Goal: Information Seeking & Learning: Learn about a topic

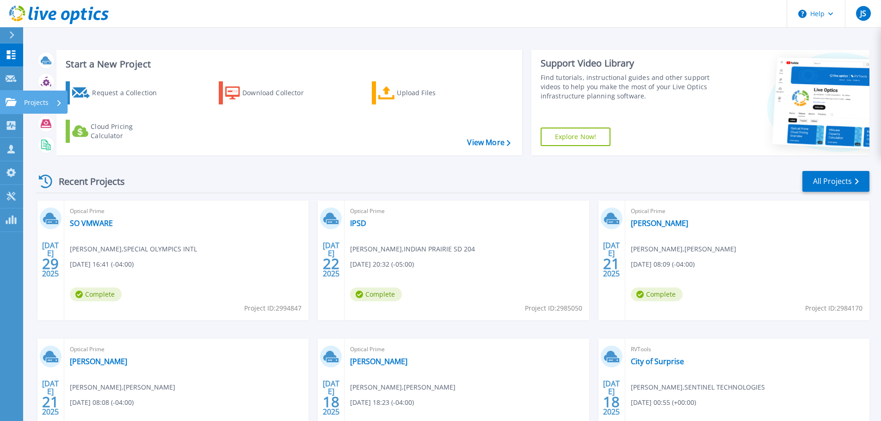
click at [45, 102] on p "Projects" at bounding box center [36, 103] width 25 height 24
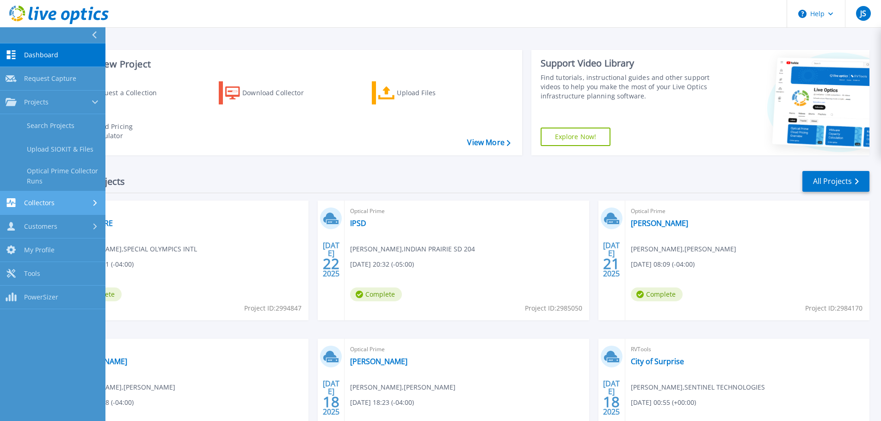
click at [39, 201] on span "Collectors" at bounding box center [39, 203] width 31 height 8
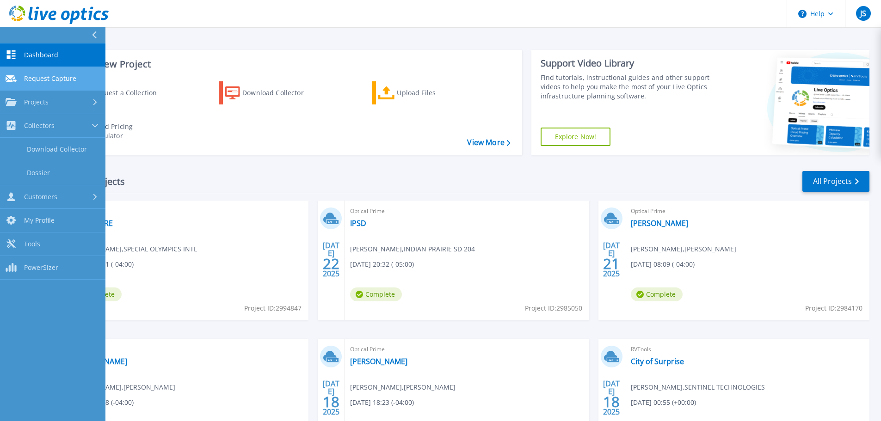
click at [36, 74] on span "Request Capture" at bounding box center [50, 78] width 52 height 8
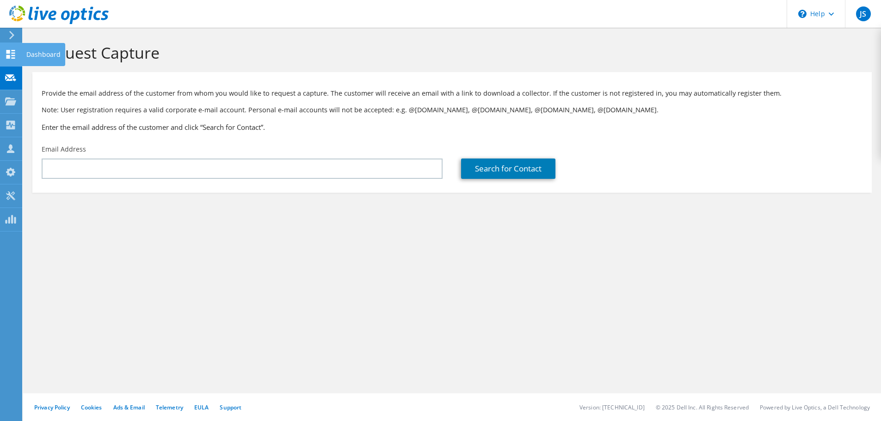
click at [35, 56] on div "Dashboard" at bounding box center [43, 54] width 43 height 23
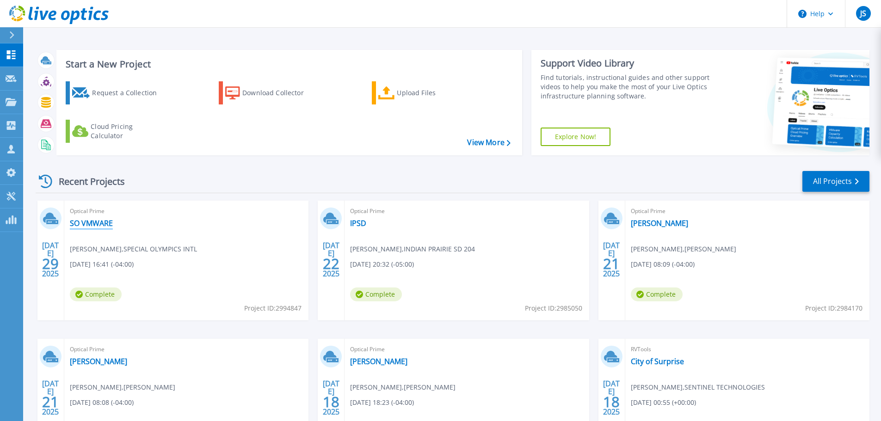
click at [96, 224] on link "SO VMWARE" at bounding box center [91, 223] width 43 height 9
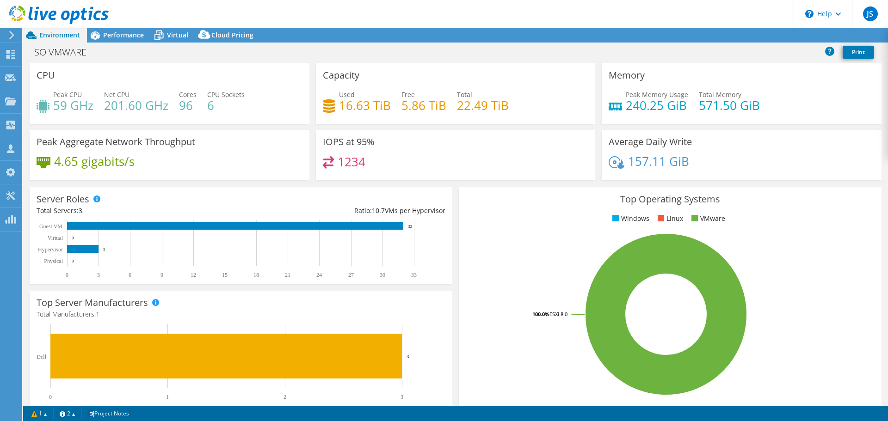
select select "USEast"
select select "USD"
click at [773, 34] on link "Share" at bounding box center [772, 35] width 38 height 14
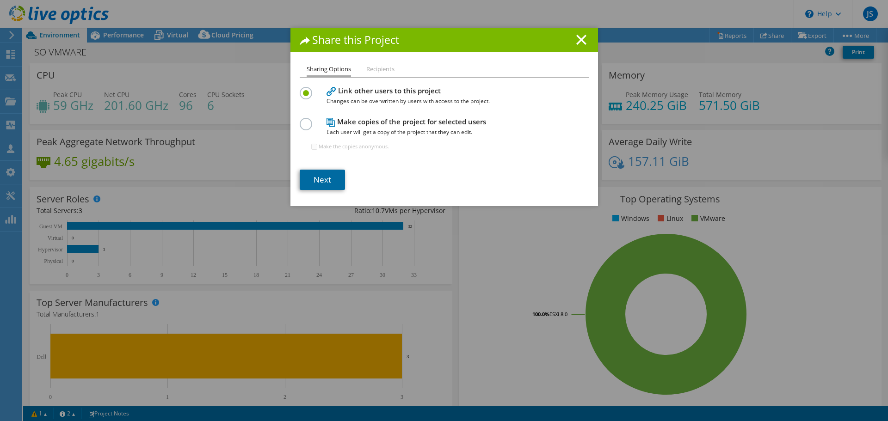
click at [317, 179] on link "Next" at bounding box center [322, 180] width 45 height 20
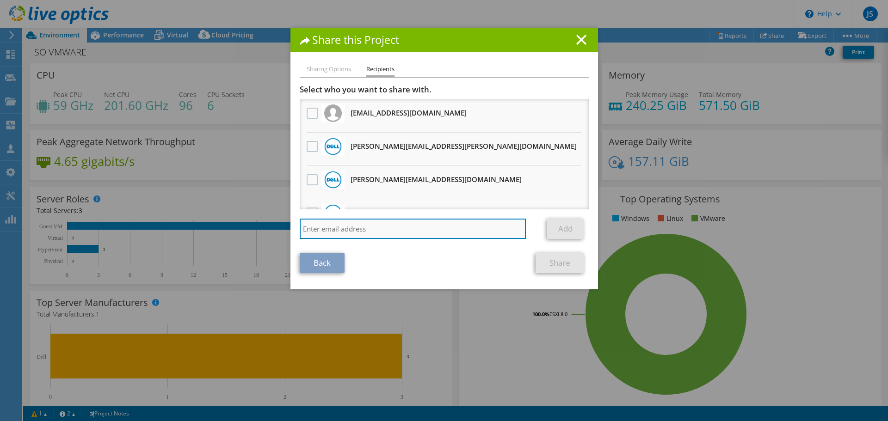
click at [347, 228] on input "search" at bounding box center [413, 229] width 227 height 20
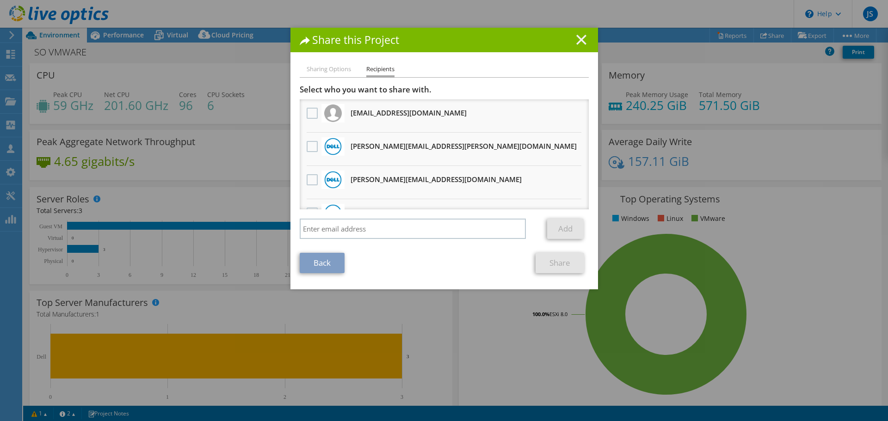
click at [577, 39] on line at bounding box center [581, 39] width 9 height 9
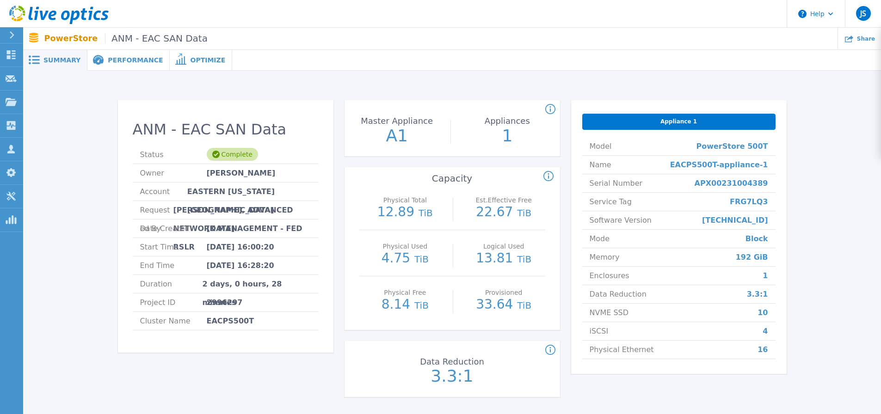
click at [675, 120] on span "Appliance 1" at bounding box center [679, 121] width 37 height 7
click at [677, 123] on span "Appliance 1" at bounding box center [679, 121] width 37 height 7
click at [126, 60] on span "Performance" at bounding box center [135, 60] width 55 height 6
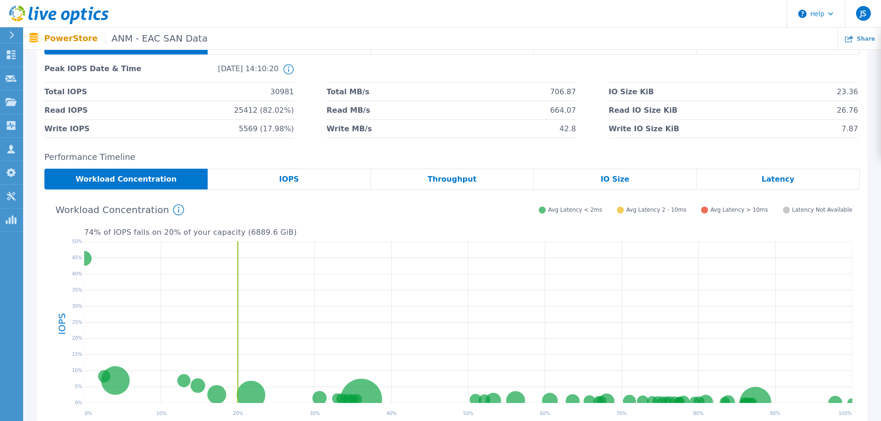
scroll to position [58, 0]
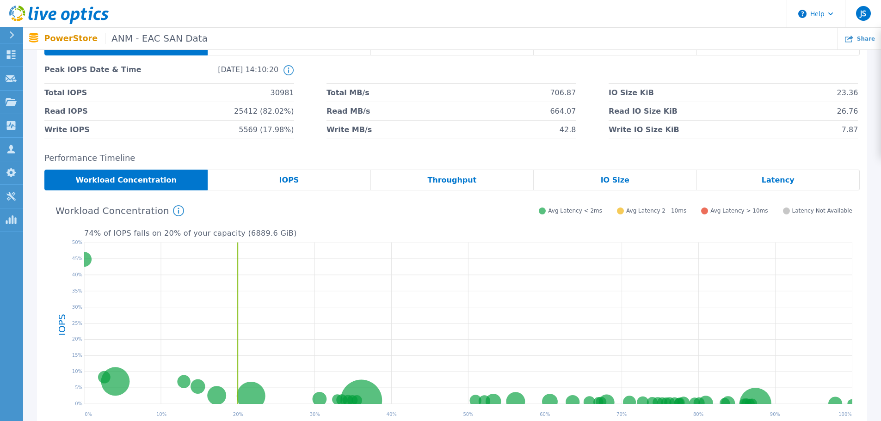
click at [296, 179] on span "IOPS" at bounding box center [289, 180] width 20 height 7
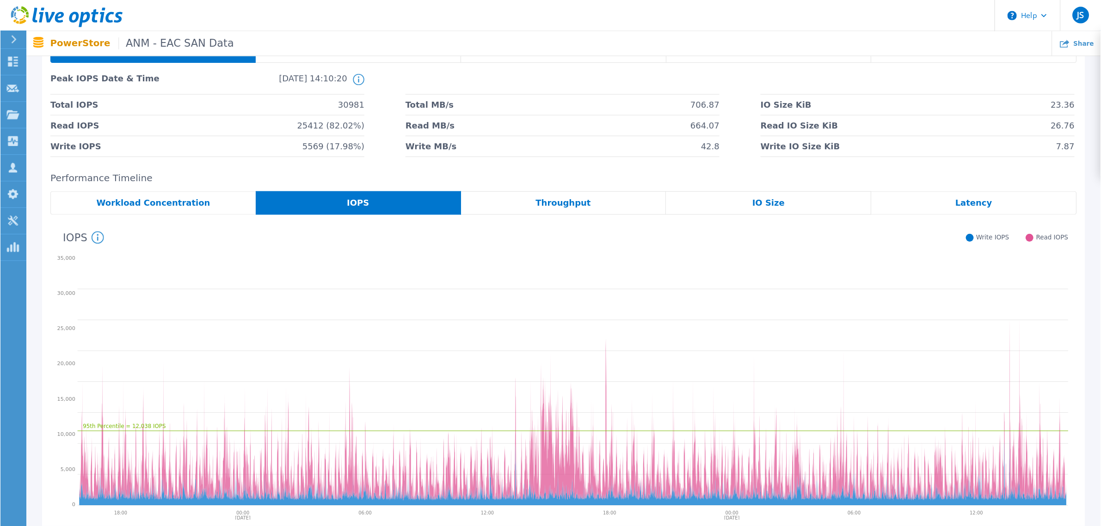
scroll to position [58, 0]
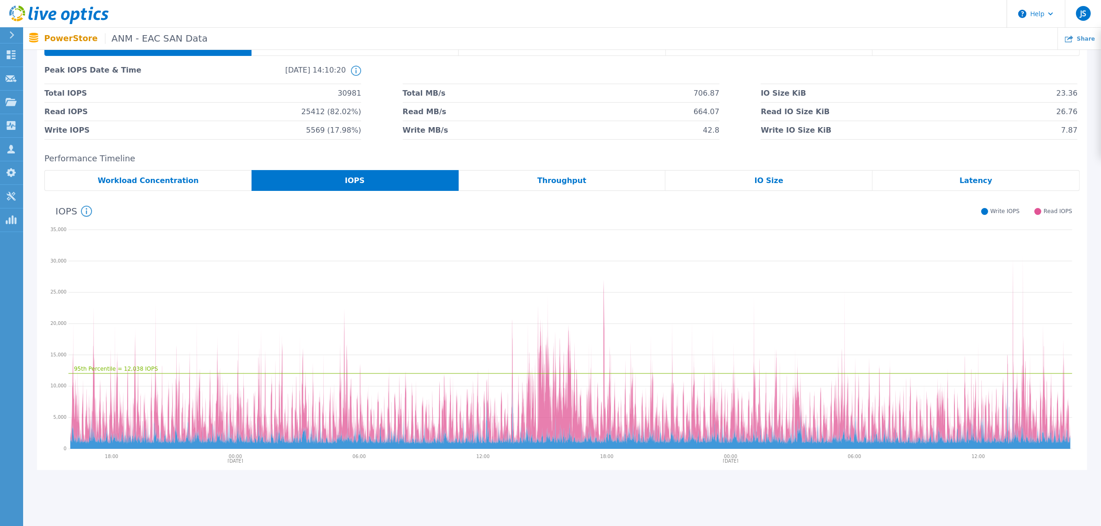
drag, startPoint x: 711, startPoint y: 2, endPoint x: 699, endPoint y: 19, distance: 20.5
click at [699, 19] on header "Help JS Partner Team Member Jason Schling jschling@sentinel.com SENTINEL TECHNO…" at bounding box center [550, 14] width 1101 height 28
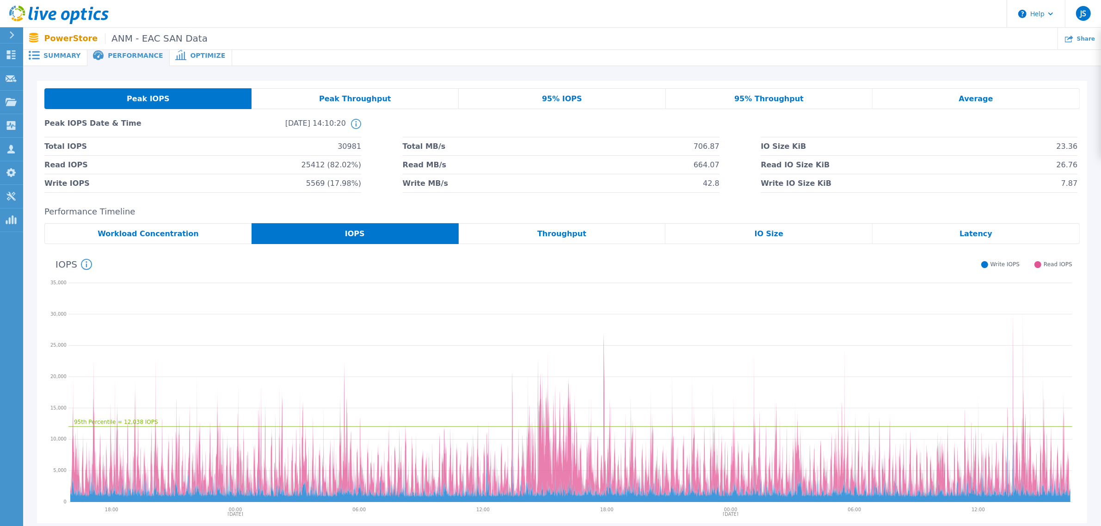
scroll to position [0, 0]
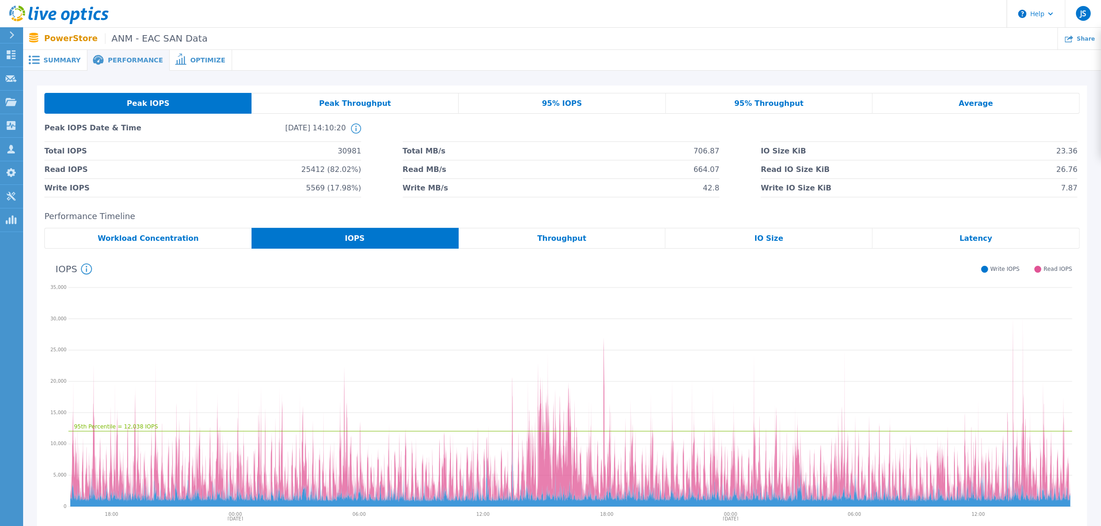
click at [555, 241] on span "Throughput" at bounding box center [561, 238] width 49 height 7
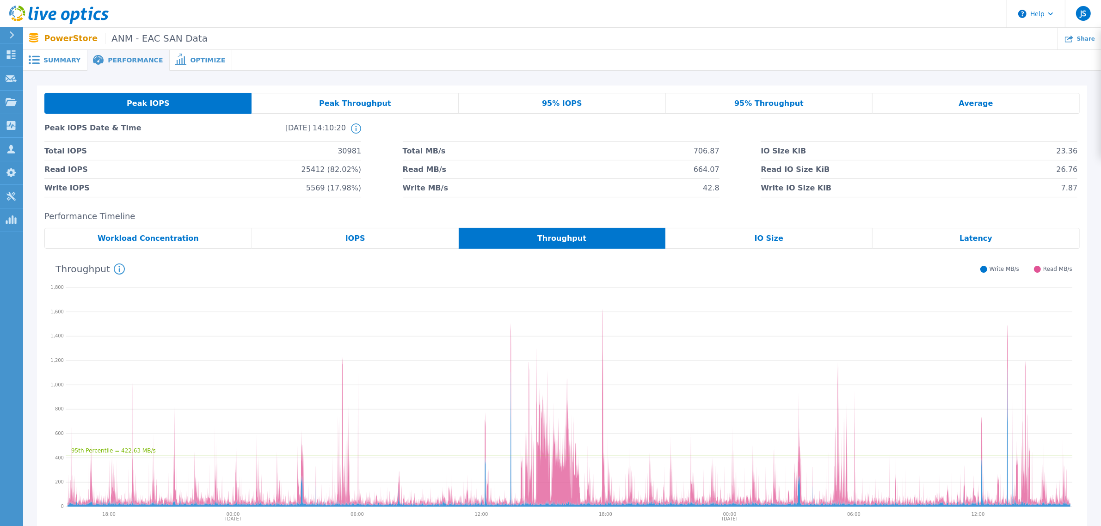
click at [361, 236] on span "IOPS" at bounding box center [356, 238] width 20 height 7
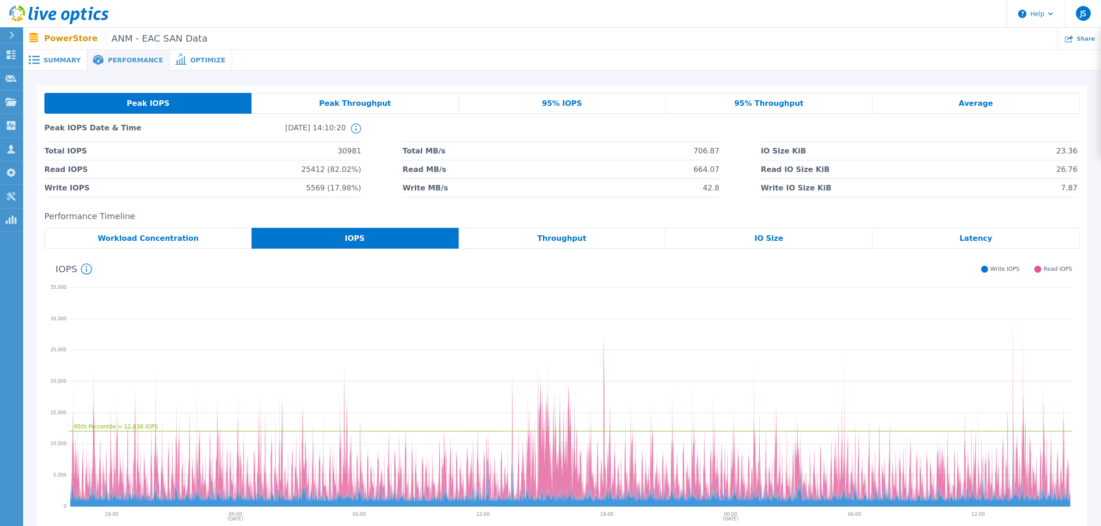
click at [881, 99] on div "Average" at bounding box center [976, 103] width 207 height 21
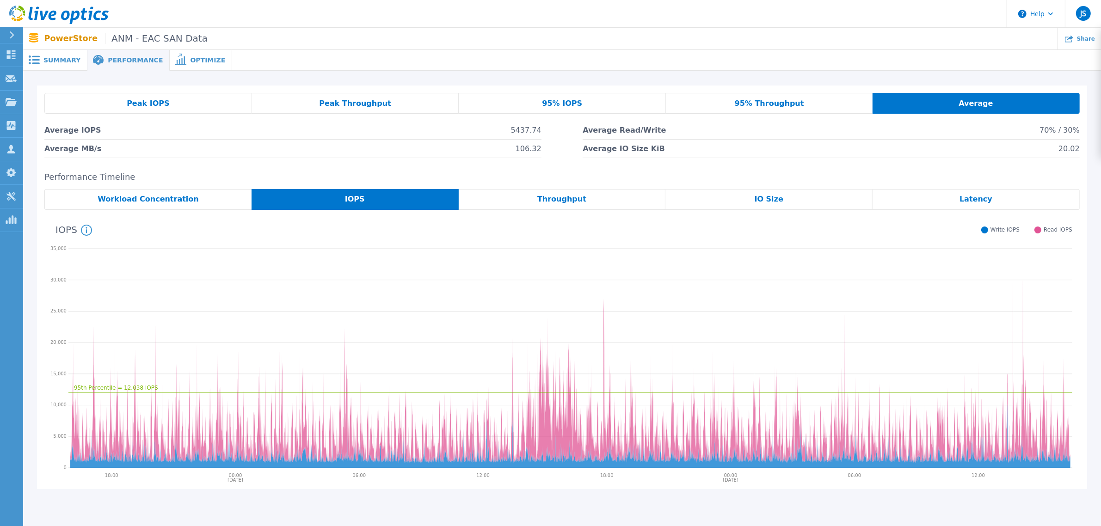
click at [554, 200] on span "Throughput" at bounding box center [561, 199] width 49 height 7
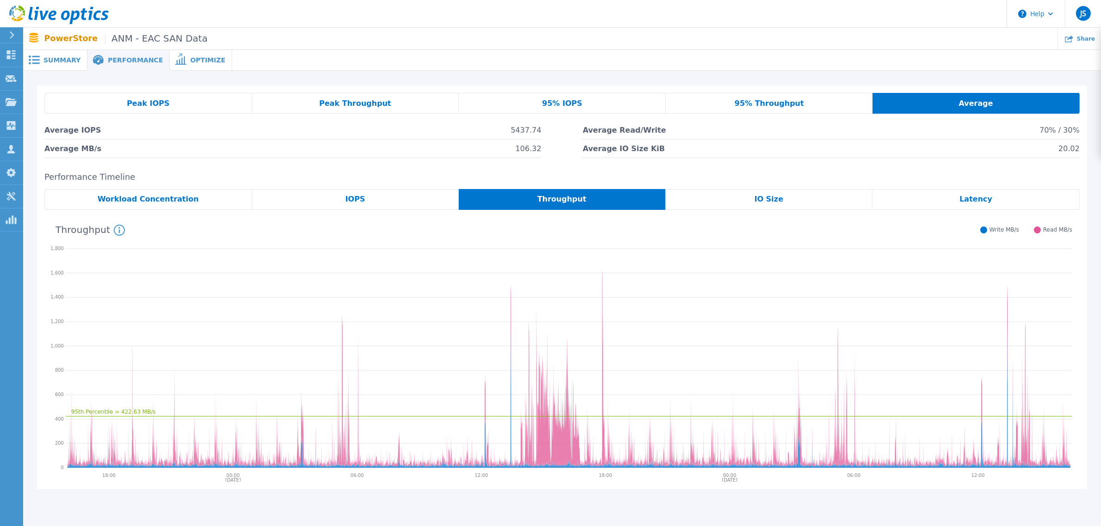
click at [167, 107] on div "Peak IOPS" at bounding box center [148, 103] width 208 height 21
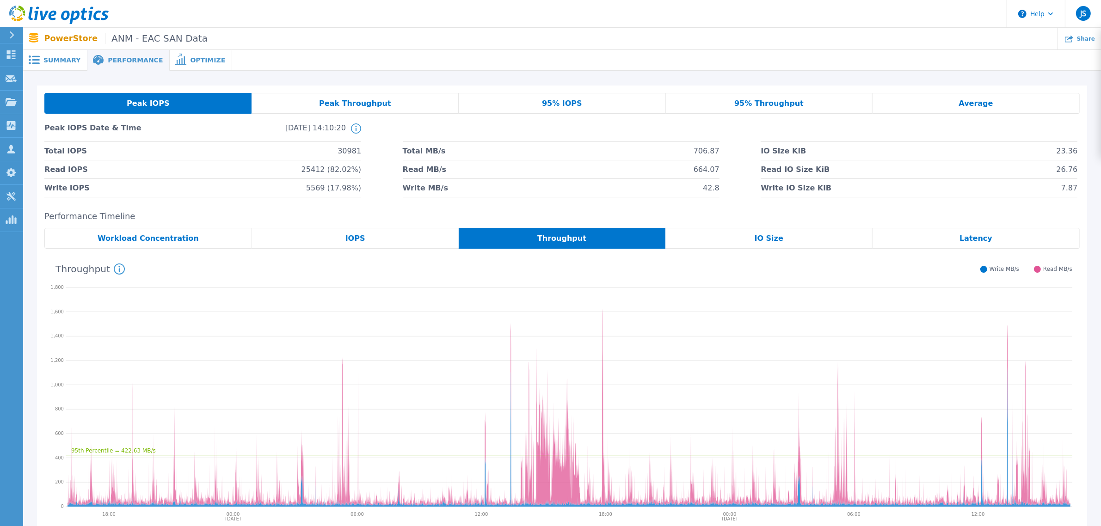
click at [364, 95] on div "Peak Throughput" at bounding box center [355, 103] width 207 height 21
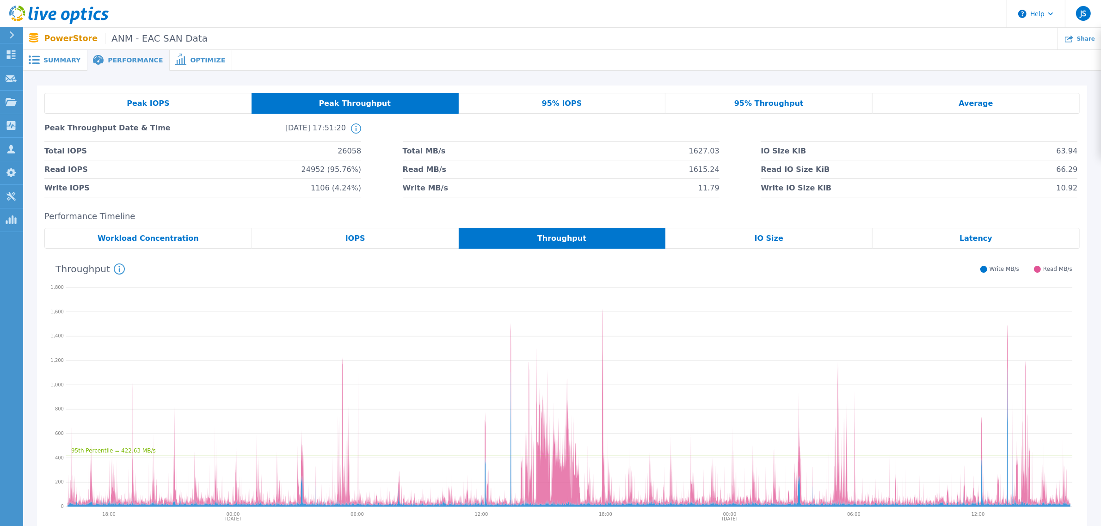
click at [544, 98] on div "95% IOPS" at bounding box center [562, 103] width 207 height 21
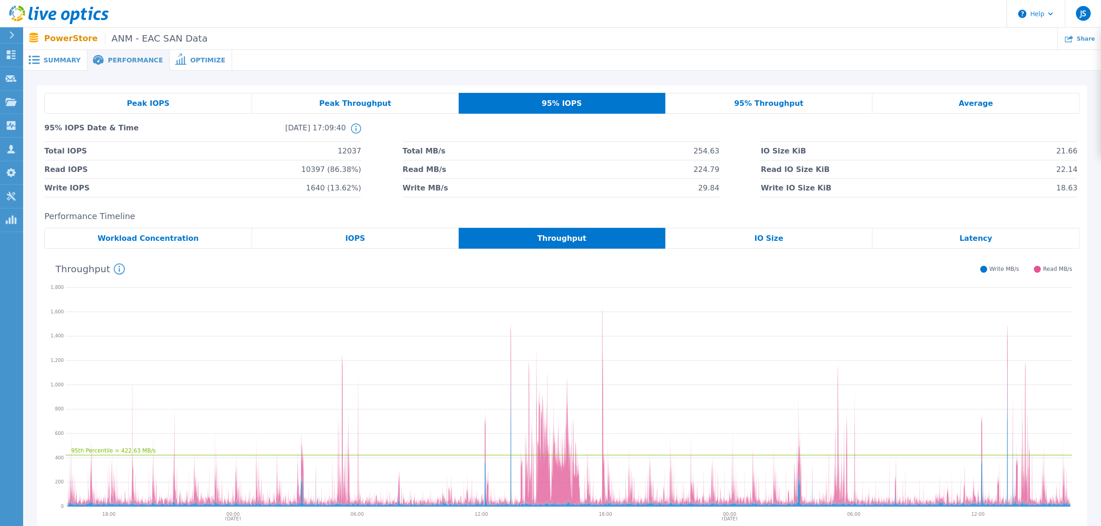
click at [736, 93] on div "95% Throughput" at bounding box center [769, 103] width 207 height 21
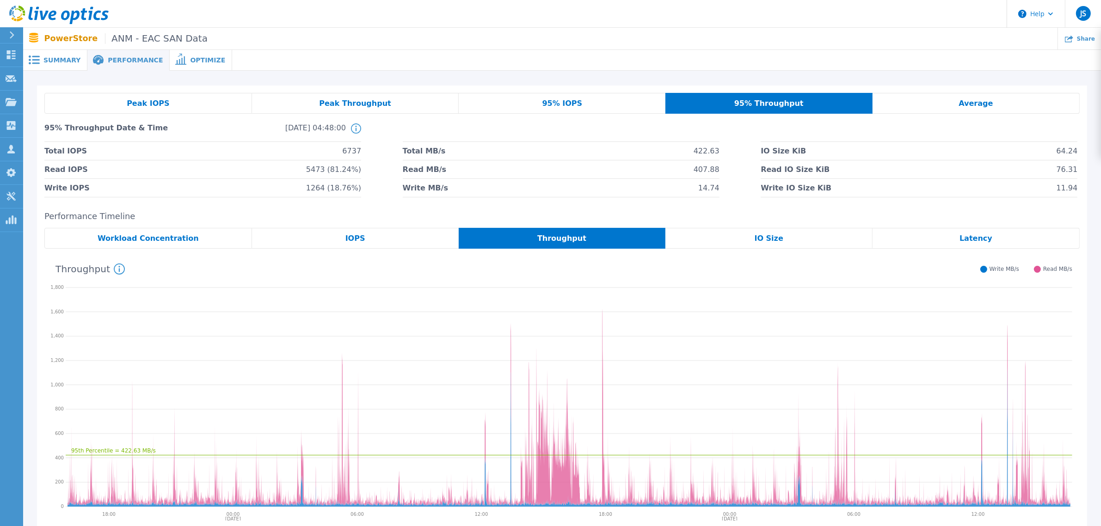
click at [881, 92] on div "Peak IOPS Peak Throughput 95% IOPS 95% Throughput Average 95% Throughput Date &…" at bounding box center [562, 145] width 1050 height 119
click at [881, 101] on div "Average" at bounding box center [976, 103] width 207 height 21
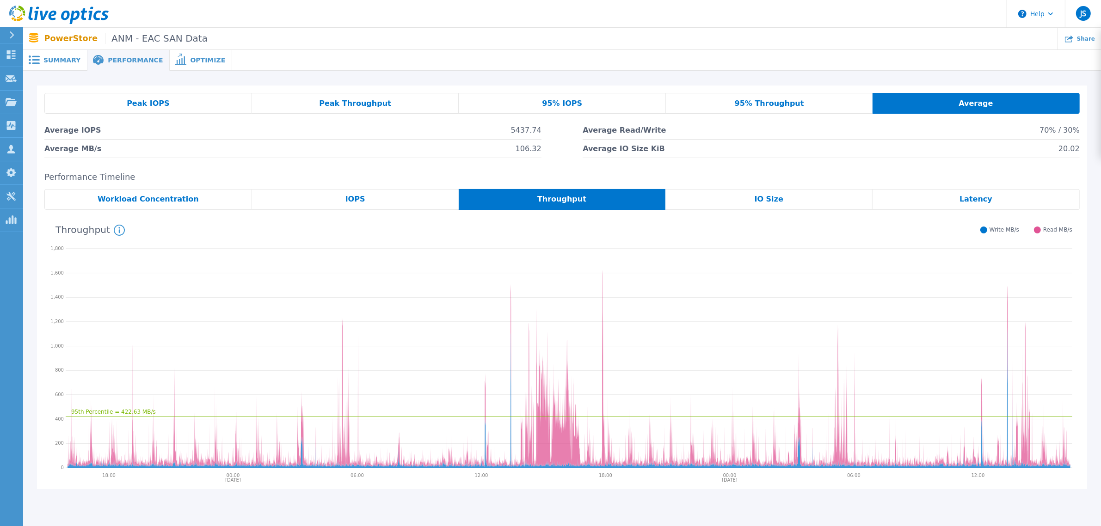
click at [785, 103] on span "95% Throughput" at bounding box center [769, 103] width 69 height 7
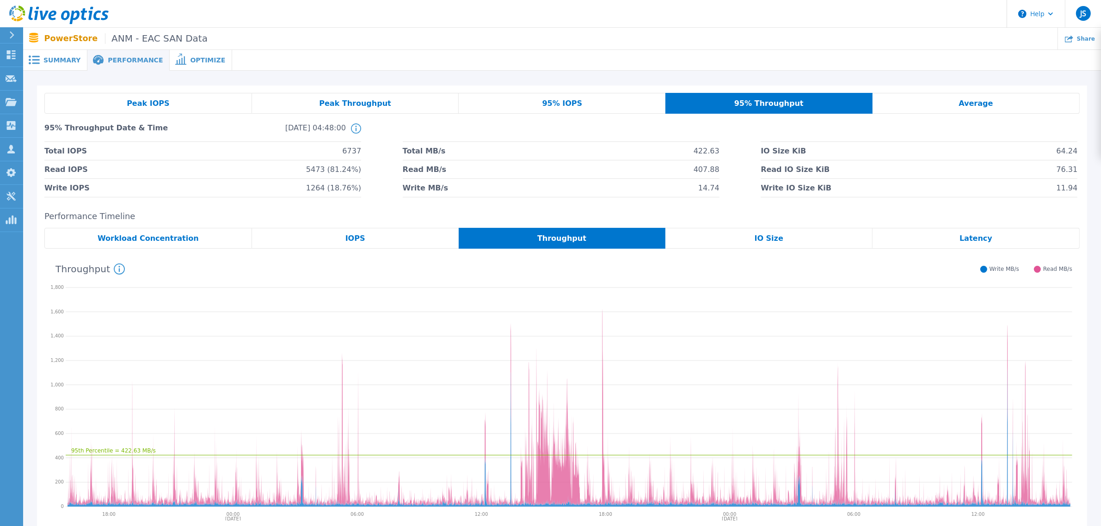
click at [168, 103] on div "Peak IOPS" at bounding box center [148, 103] width 208 height 21
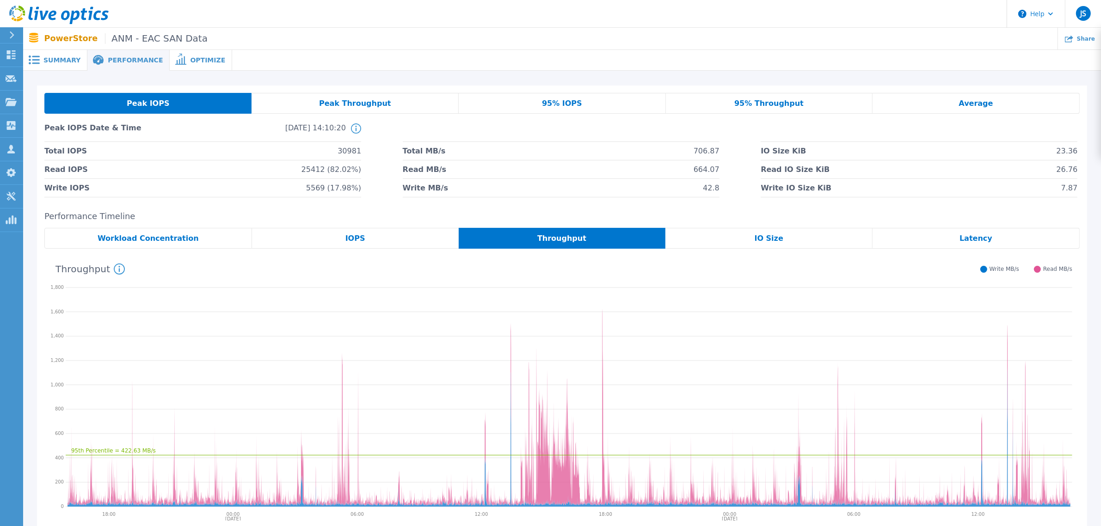
click at [352, 102] on span "Peak Throughput" at bounding box center [355, 103] width 72 height 7
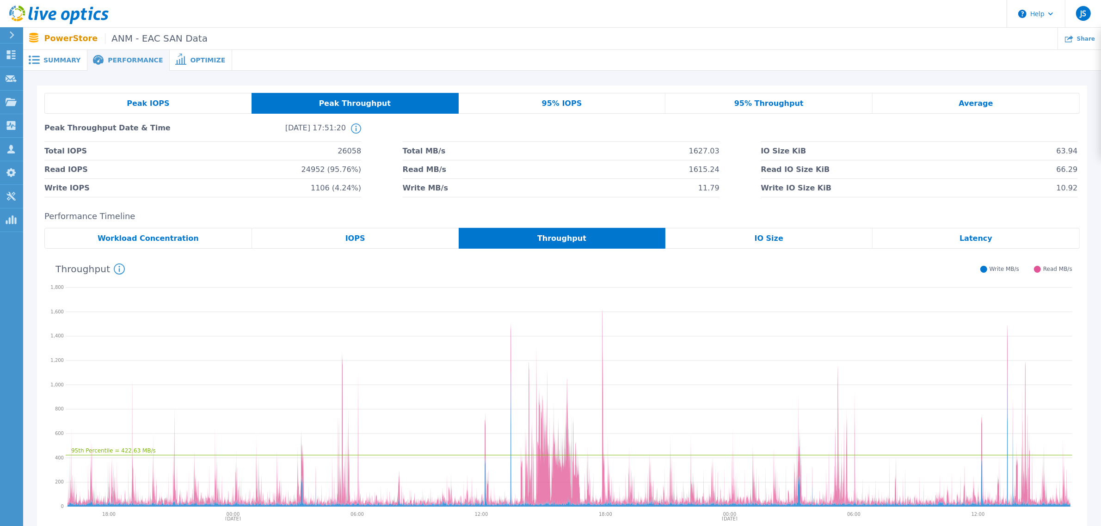
click at [170, 105] on div "Peak IOPS" at bounding box center [147, 103] width 207 height 21
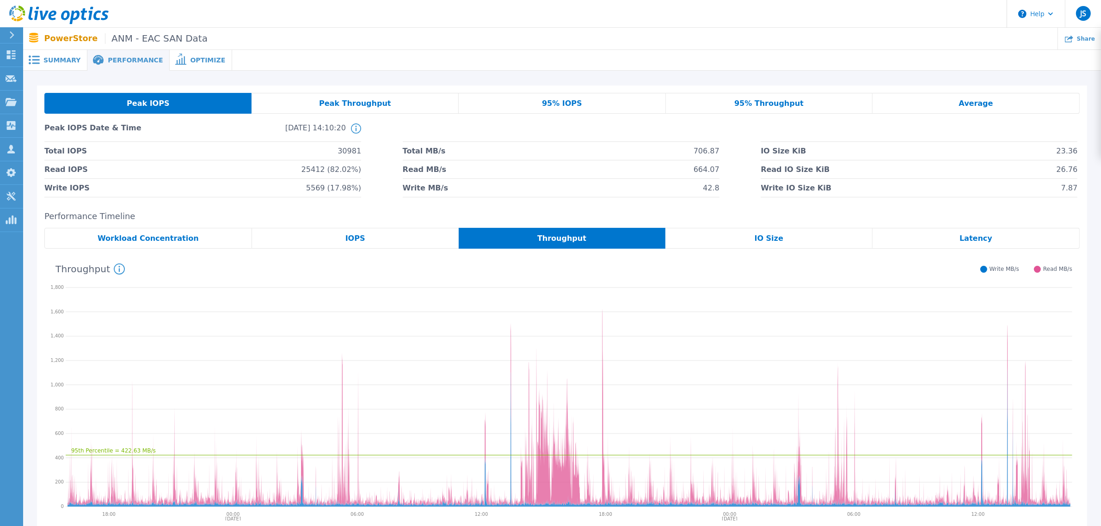
click at [63, 65] on div "Summary" at bounding box center [55, 60] width 64 height 21
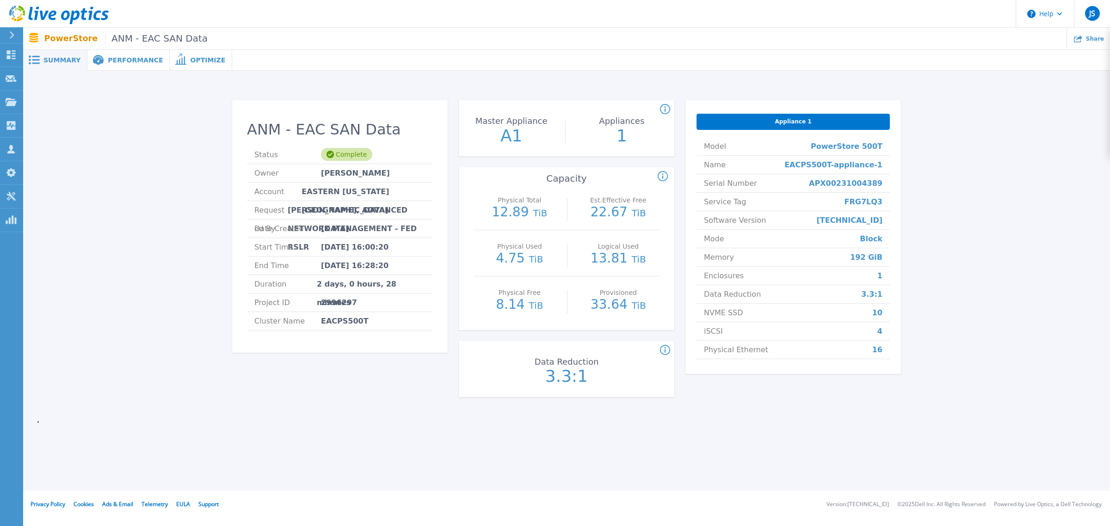
click at [108, 58] on span "Performance" at bounding box center [135, 60] width 55 height 6
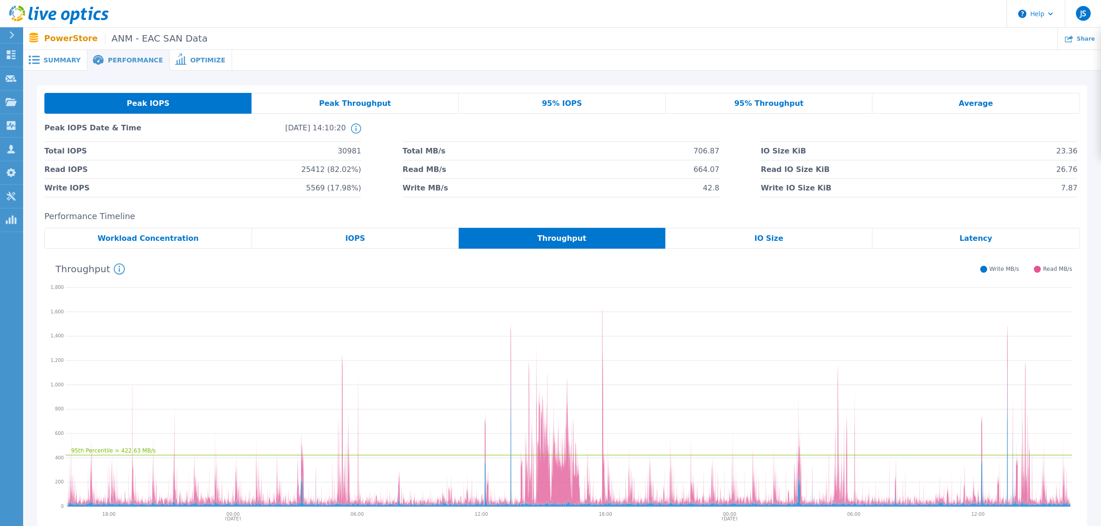
click at [161, 105] on span "Peak IOPS" at bounding box center [148, 103] width 43 height 7
click at [356, 102] on span "Peak Throughput" at bounding box center [355, 103] width 72 height 7
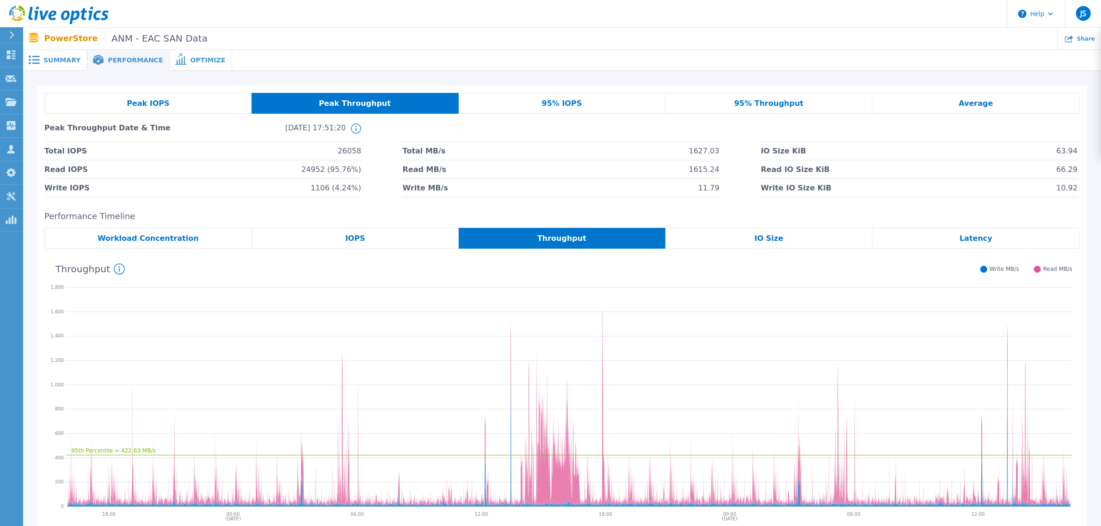
click at [580, 104] on div "95% IOPS" at bounding box center [562, 103] width 207 height 21
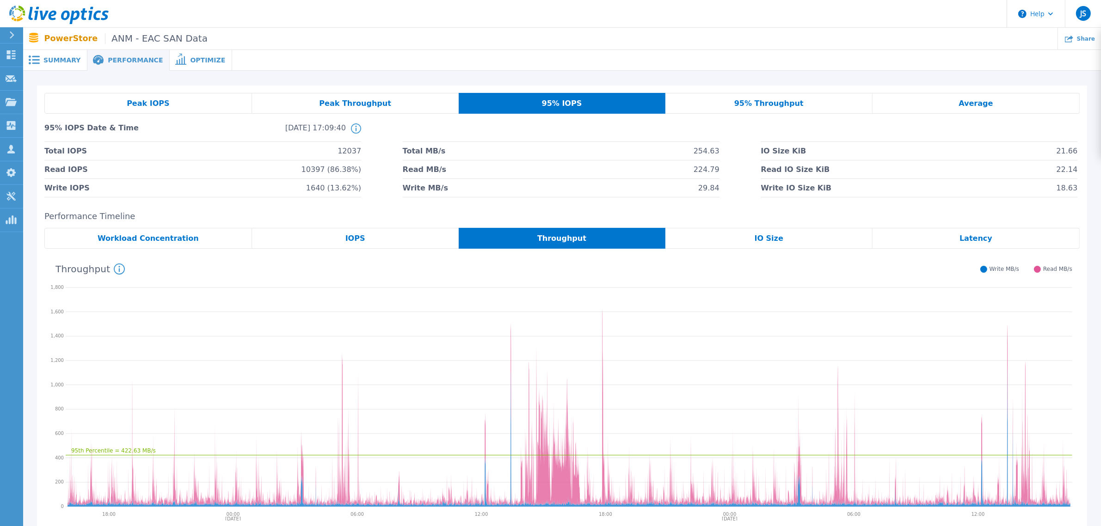
click at [755, 105] on span "95% Throughput" at bounding box center [769, 103] width 69 height 7
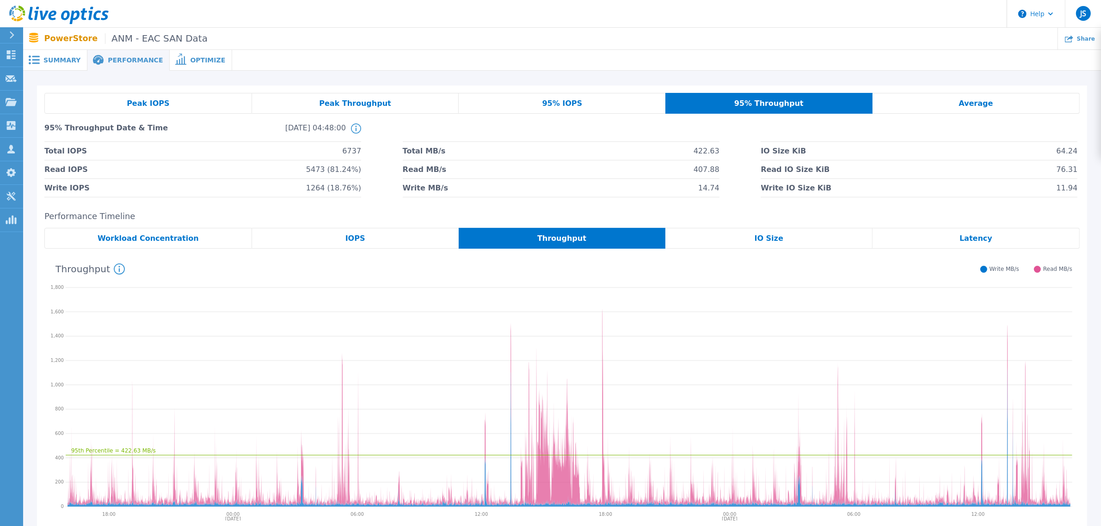
click at [881, 105] on div "Average" at bounding box center [976, 103] width 207 height 21
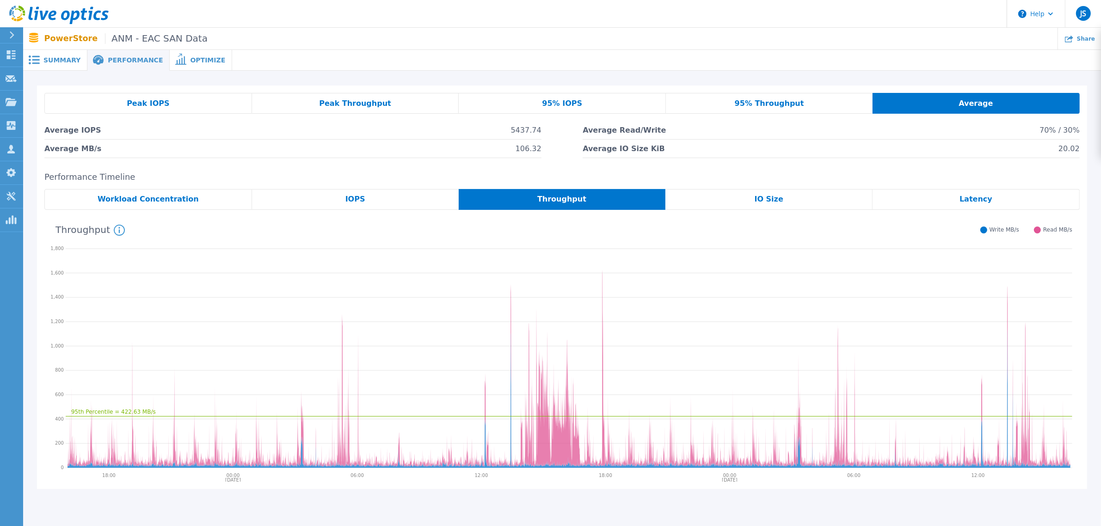
click at [123, 61] on span "Performance" at bounding box center [135, 60] width 55 height 6
click at [360, 204] on div "IOPS" at bounding box center [355, 199] width 207 height 21
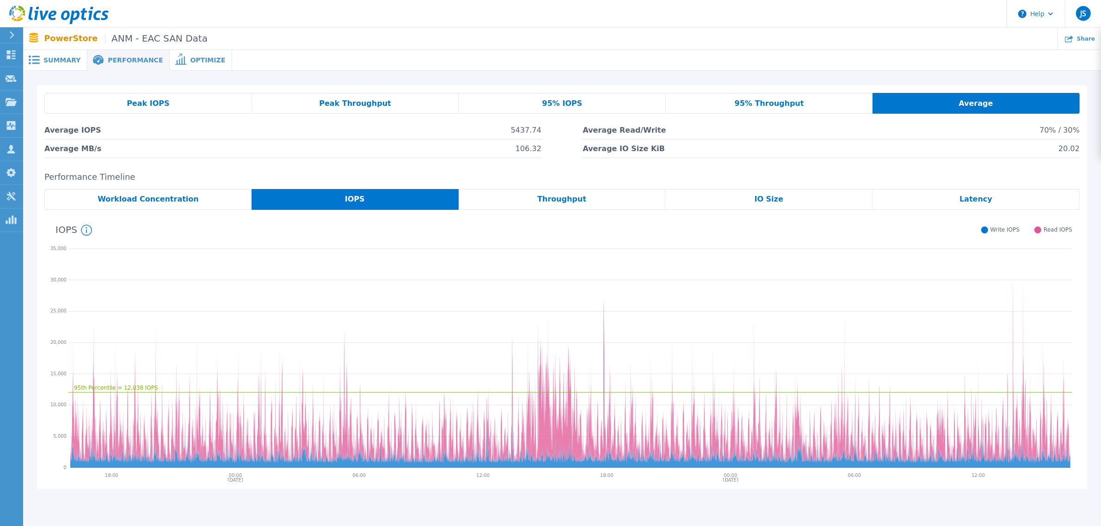
click at [881, 197] on span "Latency" at bounding box center [976, 199] width 33 height 7
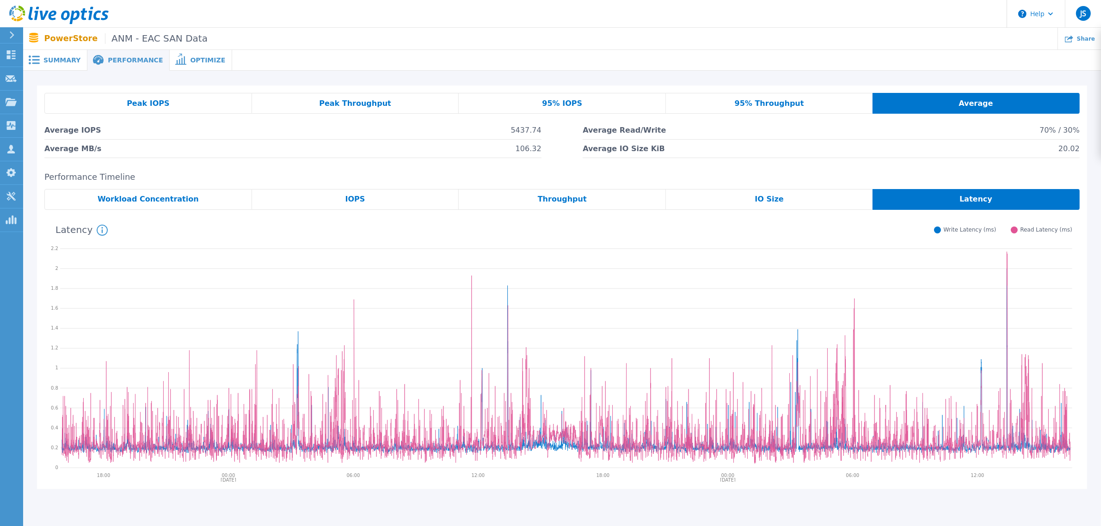
click at [144, 200] on span "Workload Concentration" at bounding box center [148, 199] width 101 height 7
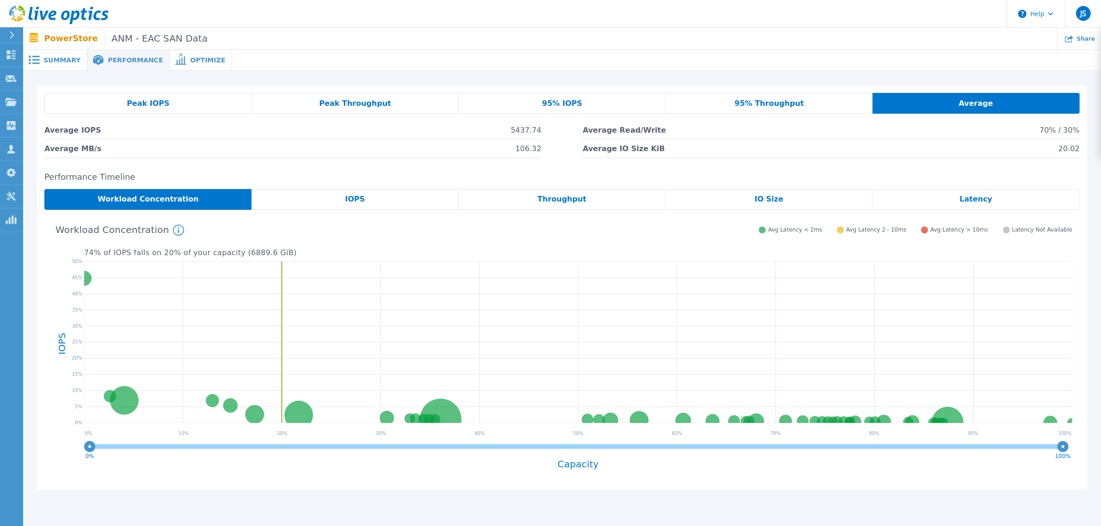
click at [362, 196] on span "IOPS" at bounding box center [355, 199] width 20 height 7
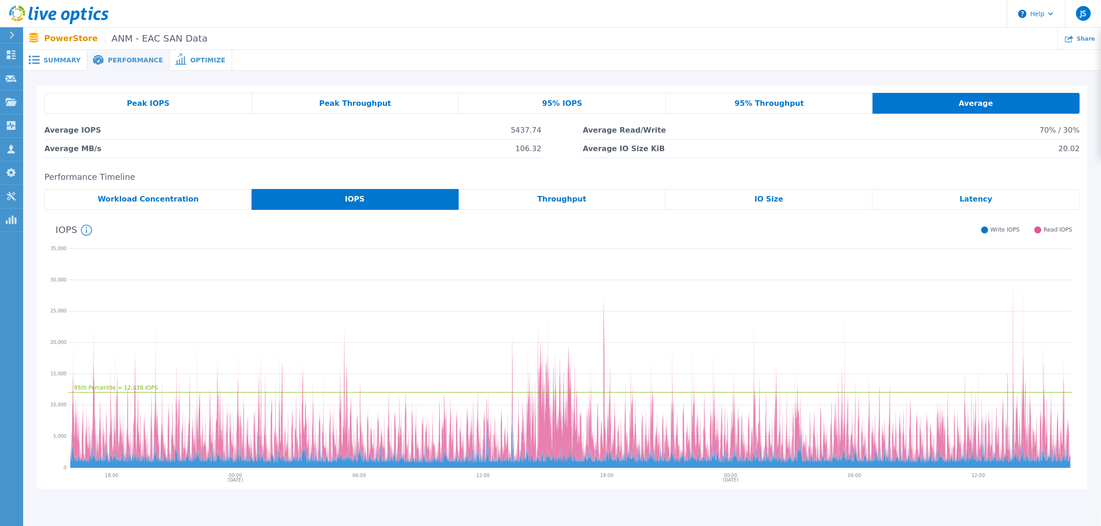
click at [544, 197] on span "Throughput" at bounding box center [561, 199] width 49 height 7
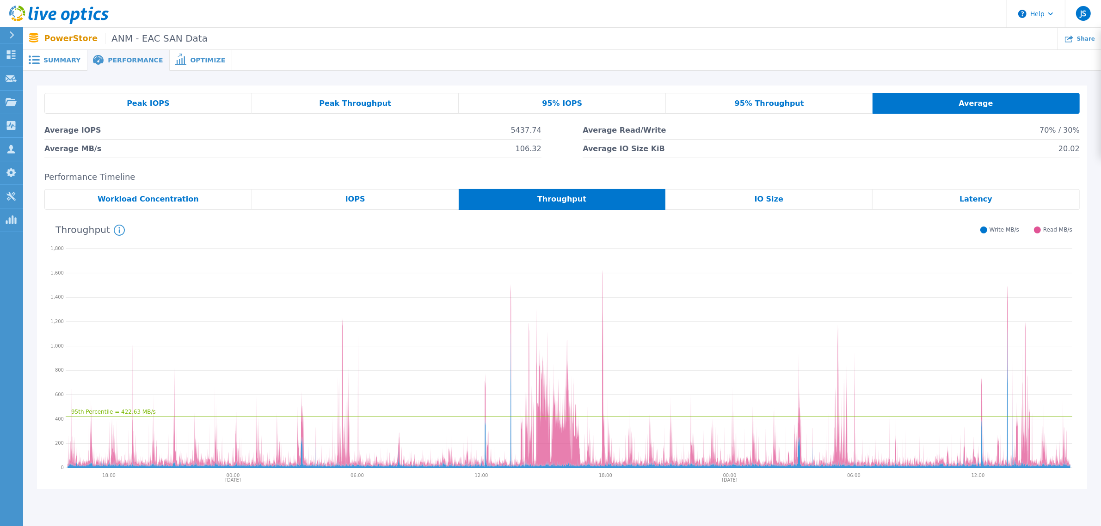
click at [766, 197] on span "IO Size" at bounding box center [769, 199] width 29 height 7
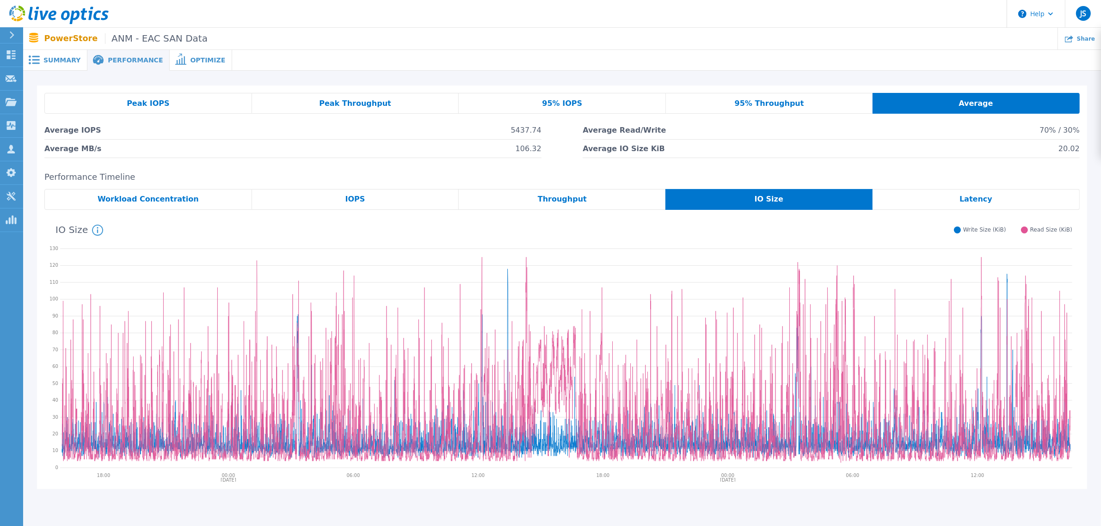
click at [96, 231] on icon at bounding box center [97, 230] width 11 height 11
click at [190, 59] on span "Optimize" at bounding box center [207, 60] width 35 height 6
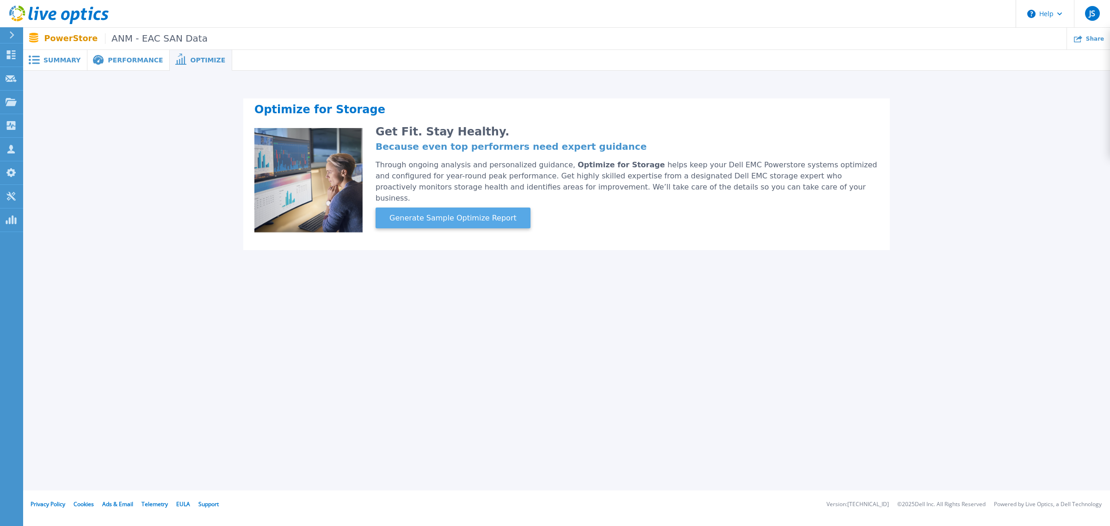
click at [449, 213] on span "Generate Sample Optimize Report" at bounding box center [453, 218] width 135 height 11
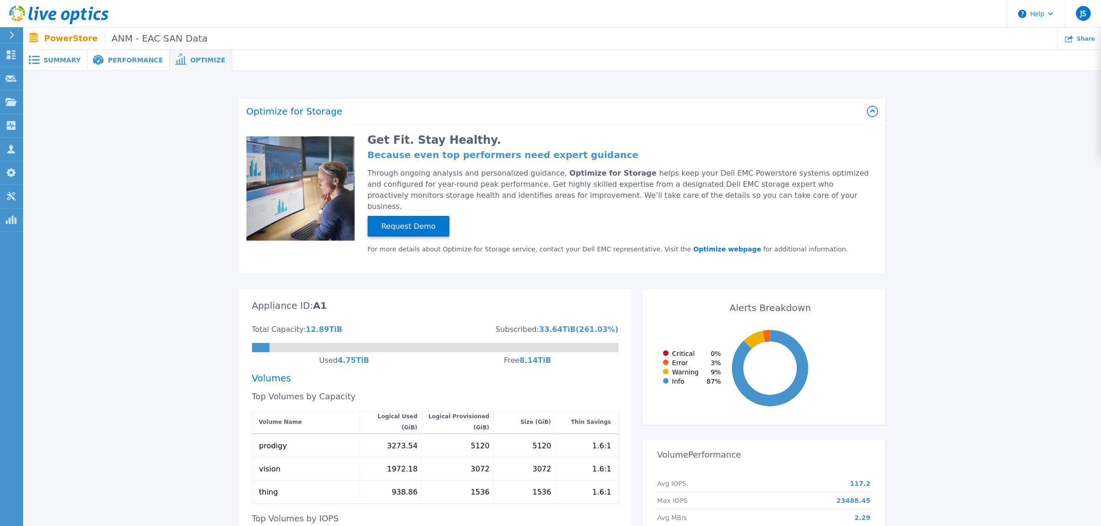
click at [126, 61] on span "Performance" at bounding box center [135, 60] width 55 height 6
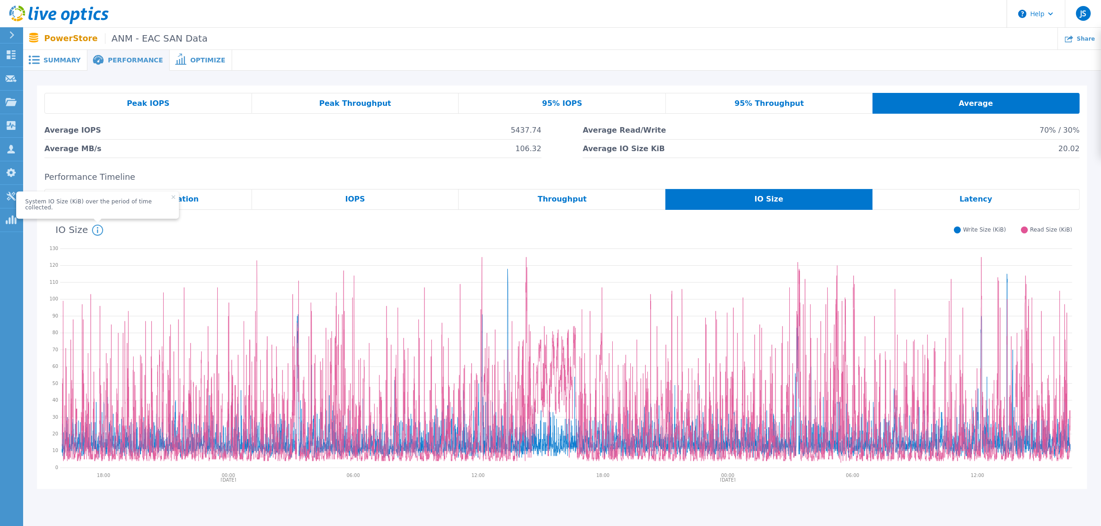
click at [66, 59] on span "Summary" at bounding box center [61, 60] width 37 height 6
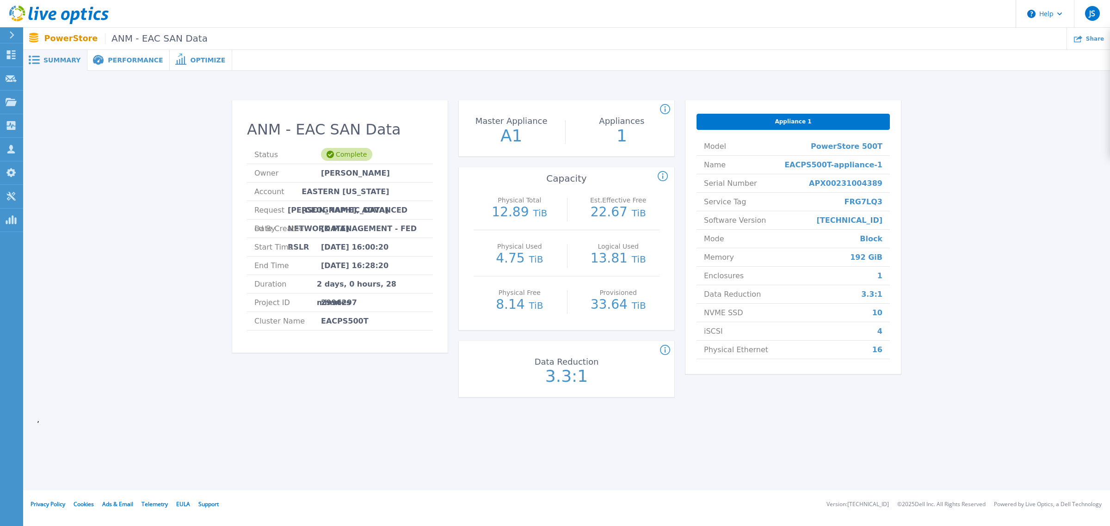
click at [190, 63] on span "Optimize" at bounding box center [207, 60] width 35 height 6
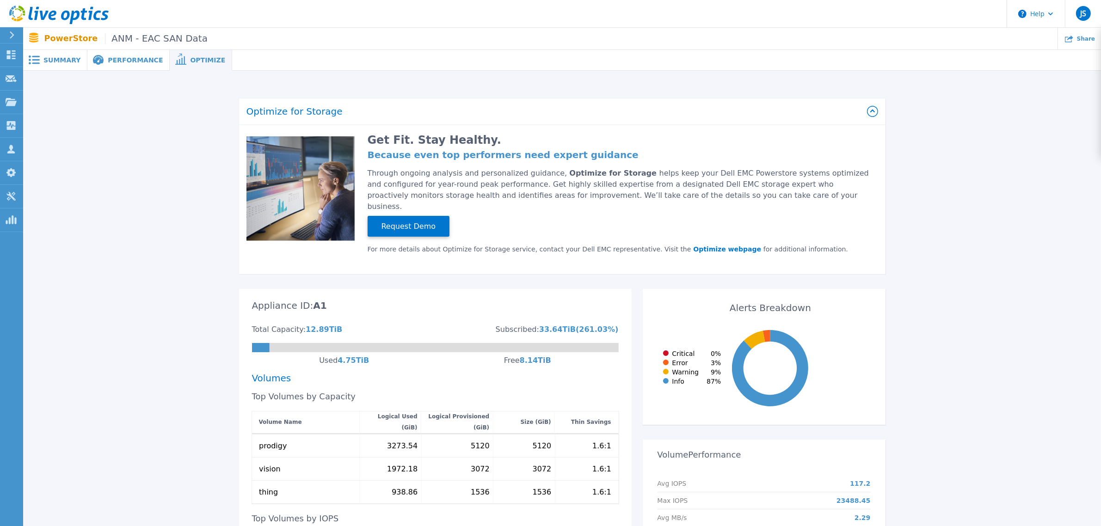
click at [108, 59] on span "Performance" at bounding box center [135, 60] width 55 height 6
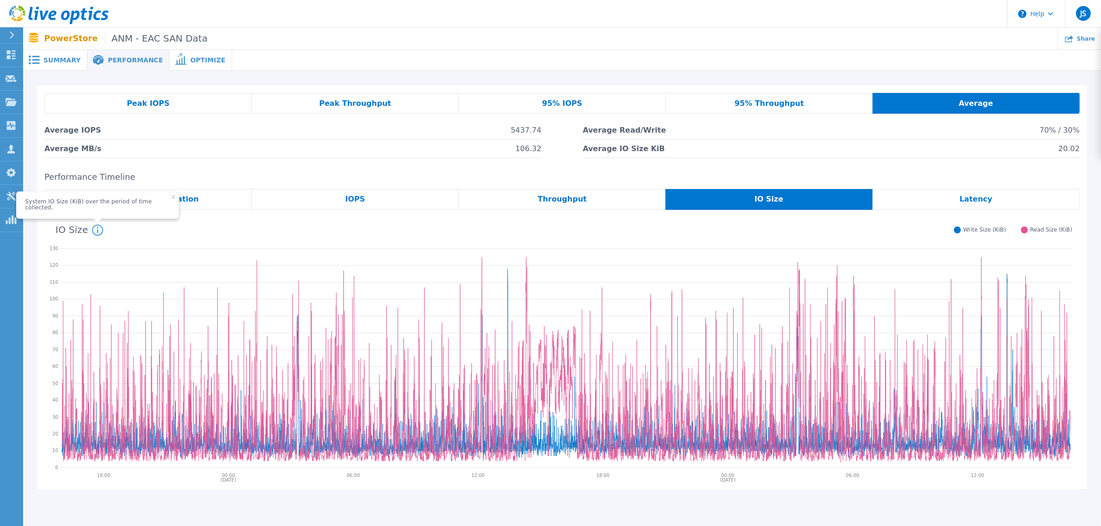
click at [70, 58] on span "Summary" at bounding box center [61, 60] width 37 height 6
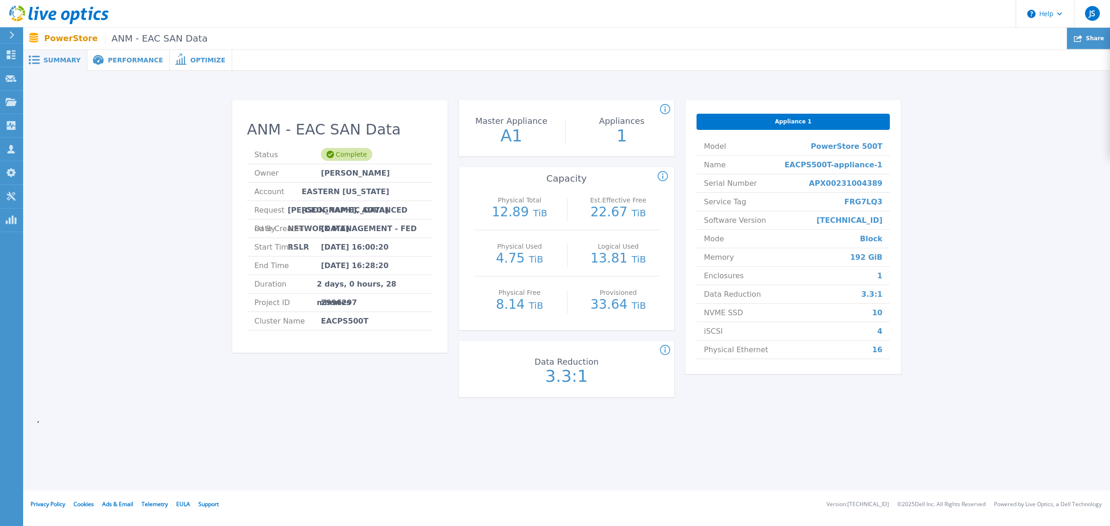
click at [881, 37] on span "Share" at bounding box center [1095, 39] width 18 height 6
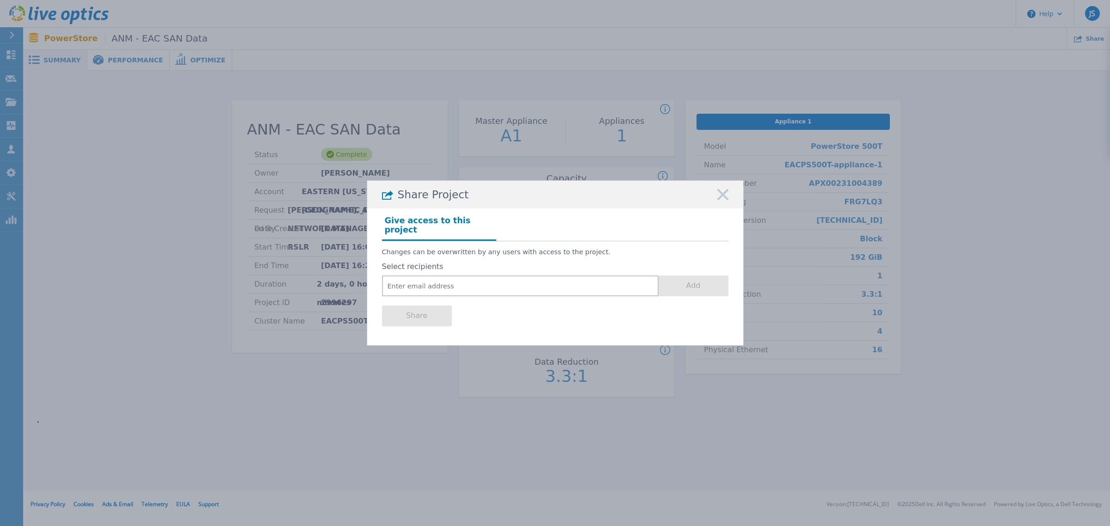
click at [722, 201] on rect at bounding box center [723, 195] width 12 height 12
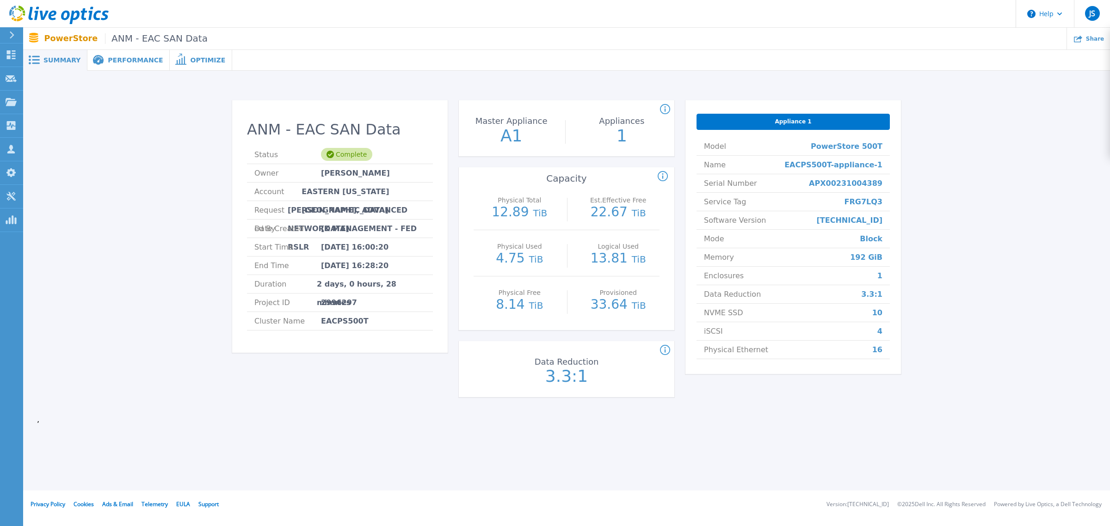
click at [127, 61] on span "Performance" at bounding box center [135, 60] width 55 height 6
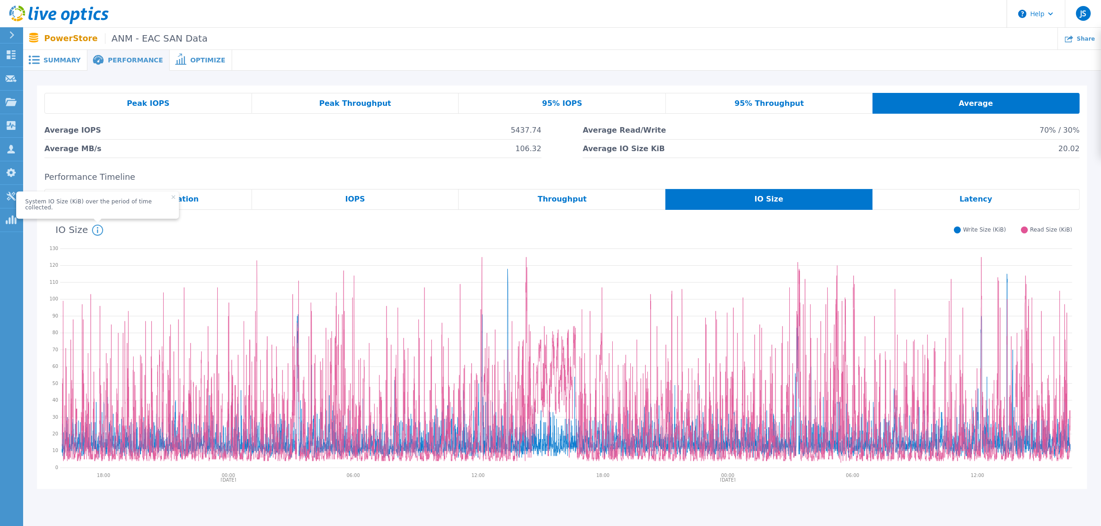
click at [56, 59] on span "Summary" at bounding box center [61, 60] width 37 height 6
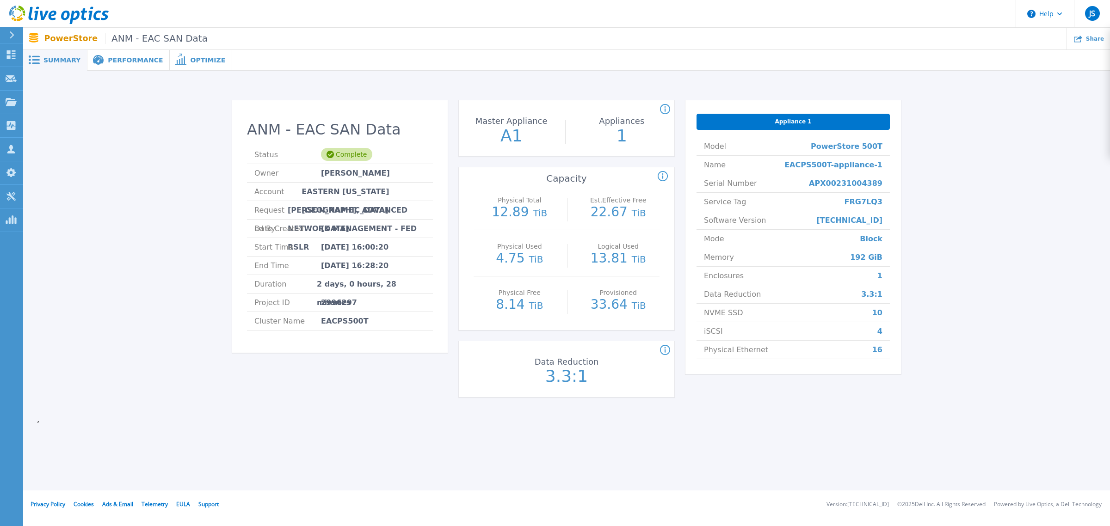
click at [131, 63] on span "Performance" at bounding box center [135, 60] width 55 height 6
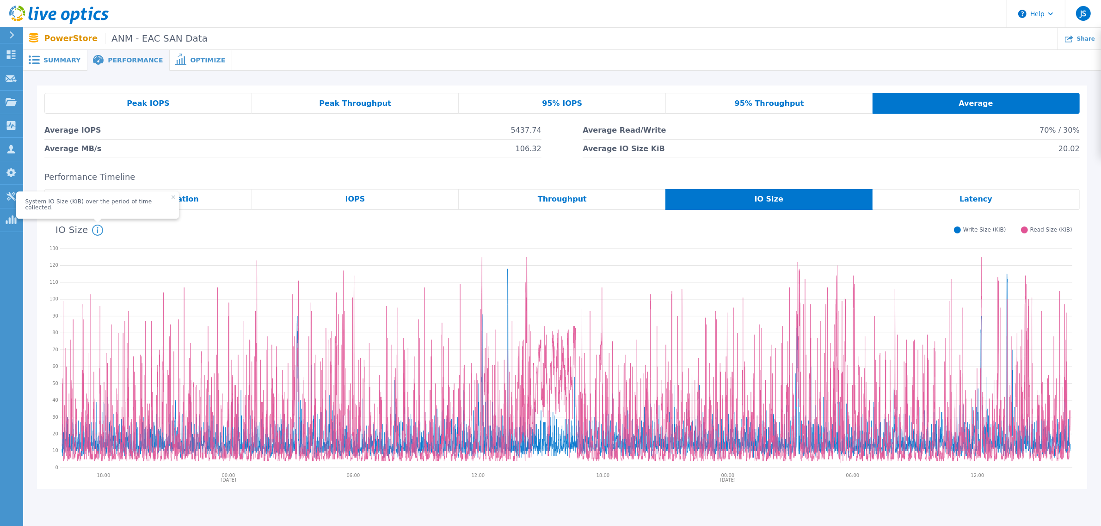
click at [368, 202] on div "IOPS" at bounding box center [355, 199] width 207 height 21
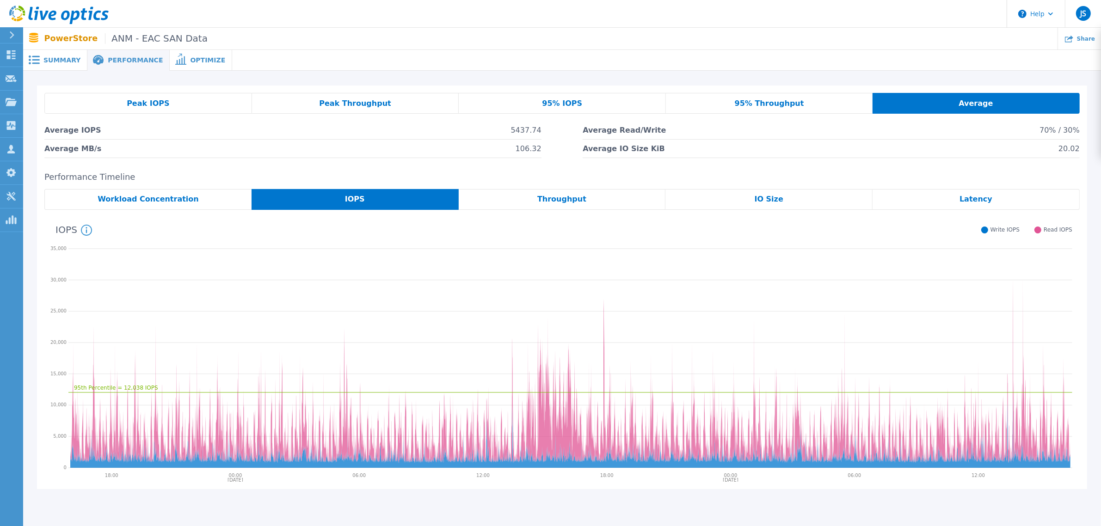
click at [86, 230] on icon at bounding box center [86, 230] width 1 height 6
click at [380, 276] on icon "95th Percentile = 12,038 IOPS" at bounding box center [570, 356] width 1004 height 231
click at [769, 197] on span "IO Size" at bounding box center [769, 199] width 29 height 7
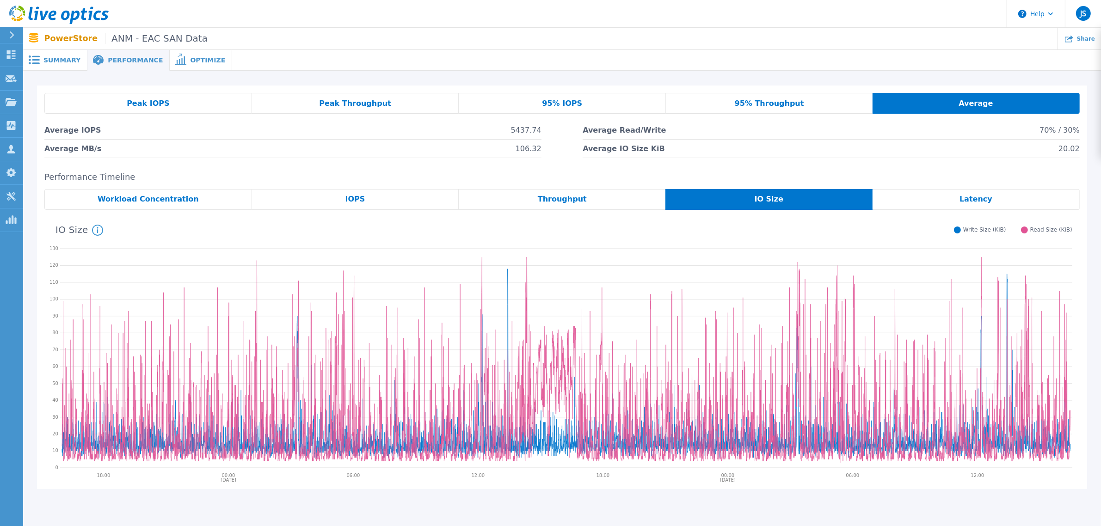
click at [92, 229] on icon at bounding box center [97, 230] width 11 height 11
click at [881, 199] on span "Latency" at bounding box center [976, 199] width 33 height 7
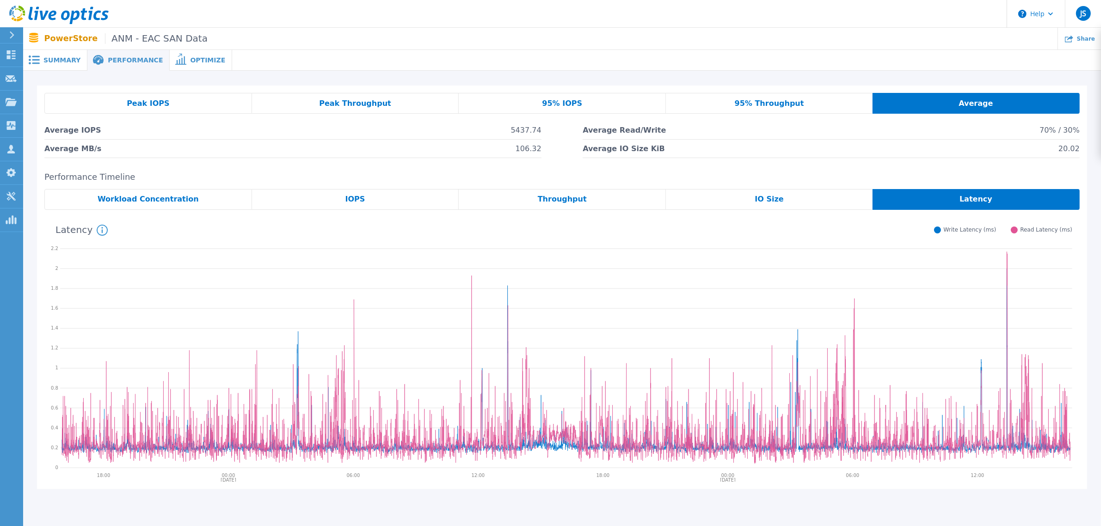
click at [349, 100] on span "Peak Throughput" at bounding box center [355, 103] width 72 height 7
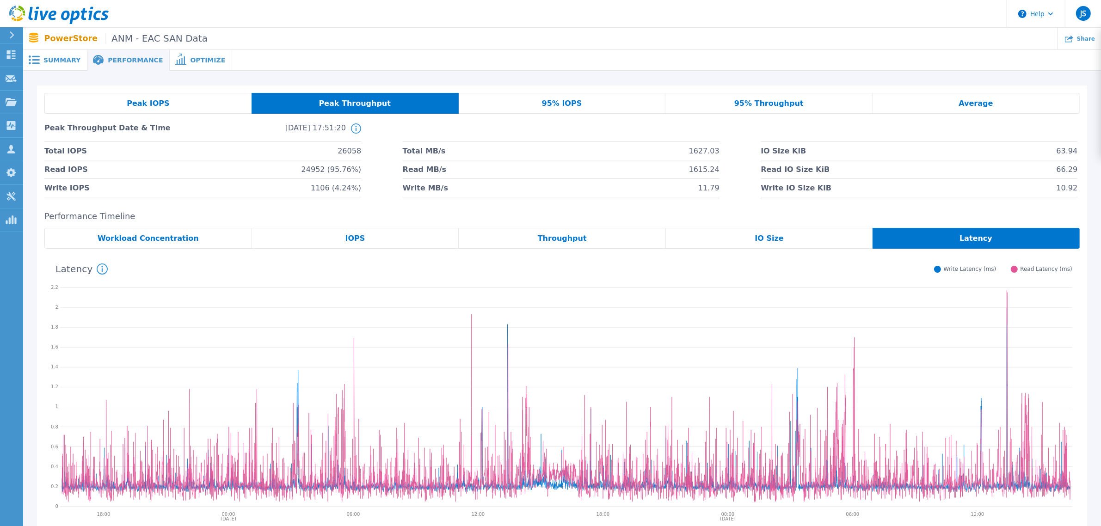
click at [133, 100] on span "Peak IOPS" at bounding box center [148, 103] width 43 height 7
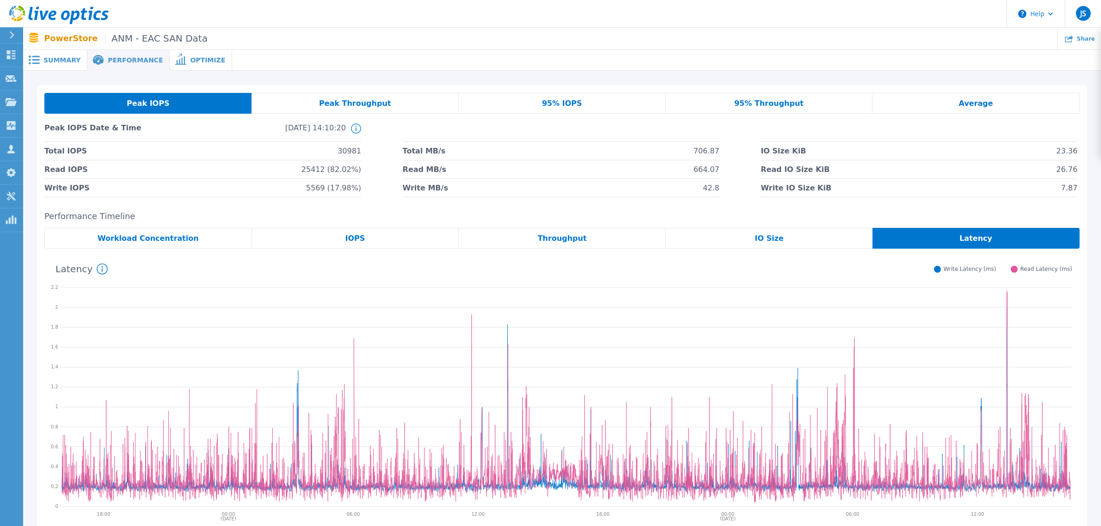
click at [355, 103] on span "Peak Throughput" at bounding box center [355, 103] width 72 height 7
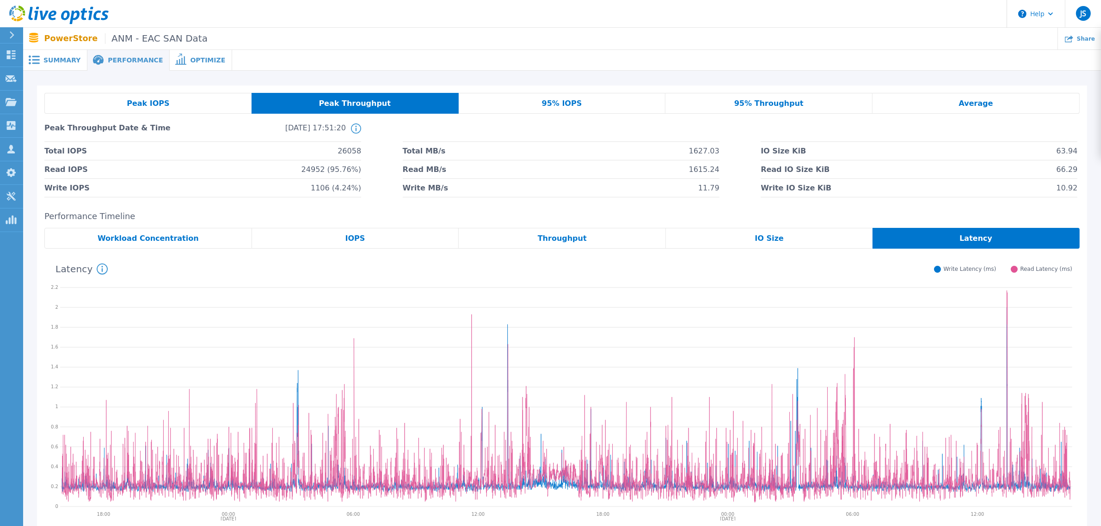
click at [544, 98] on div "95% IOPS" at bounding box center [562, 103] width 207 height 21
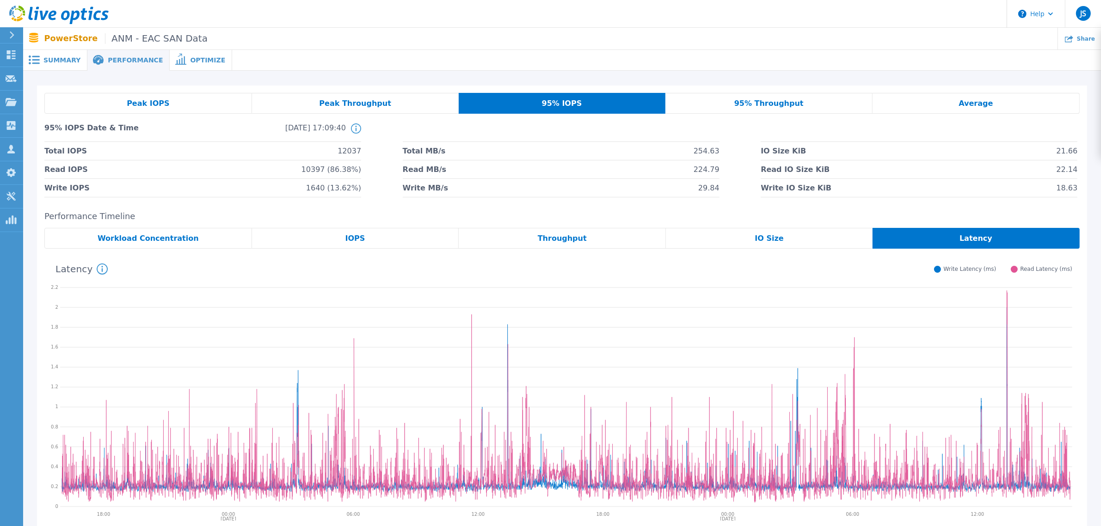
click at [881, 105] on div "Average" at bounding box center [976, 103] width 207 height 21
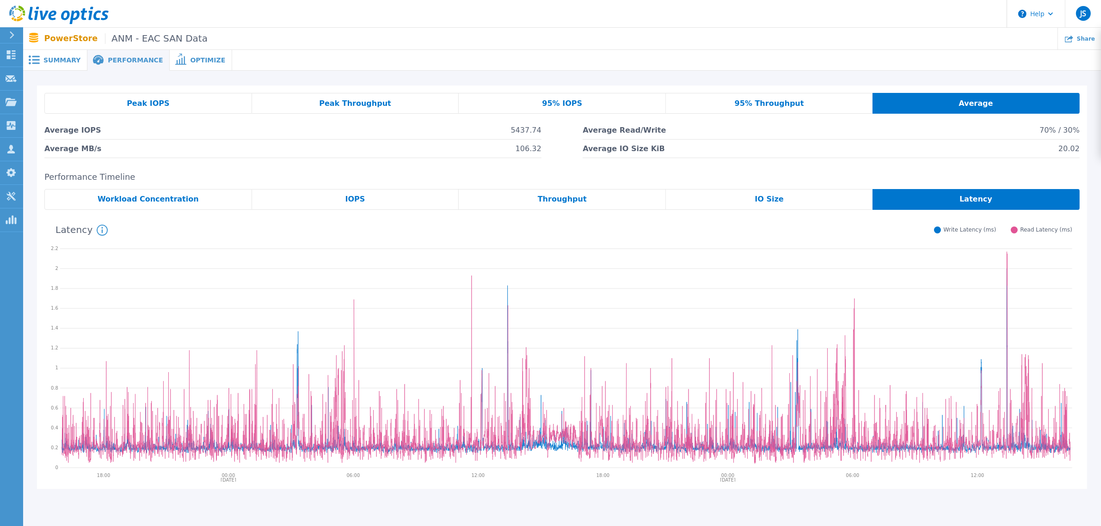
click at [190, 59] on span "Optimize" at bounding box center [207, 60] width 35 height 6
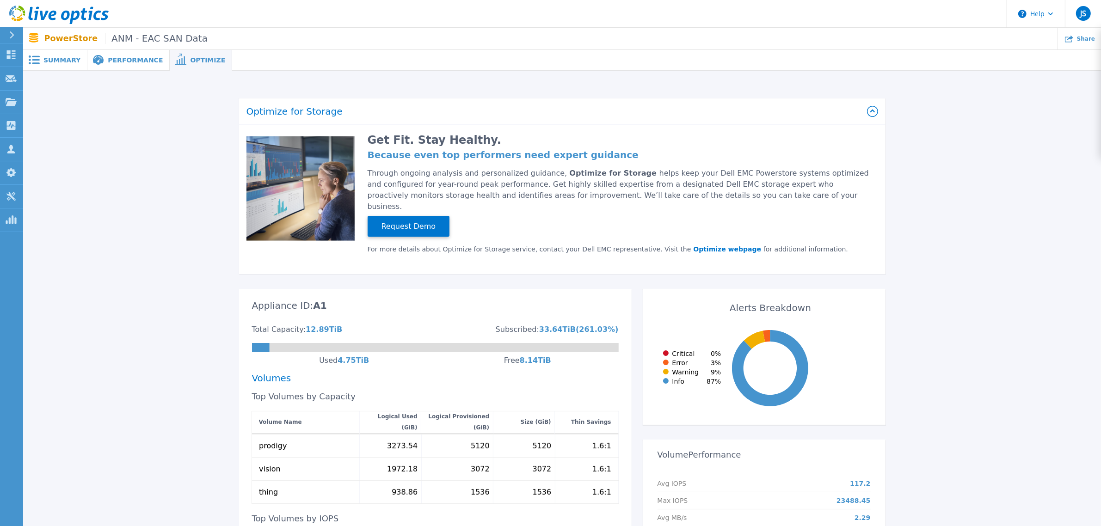
click at [118, 58] on span "Performance" at bounding box center [135, 60] width 55 height 6
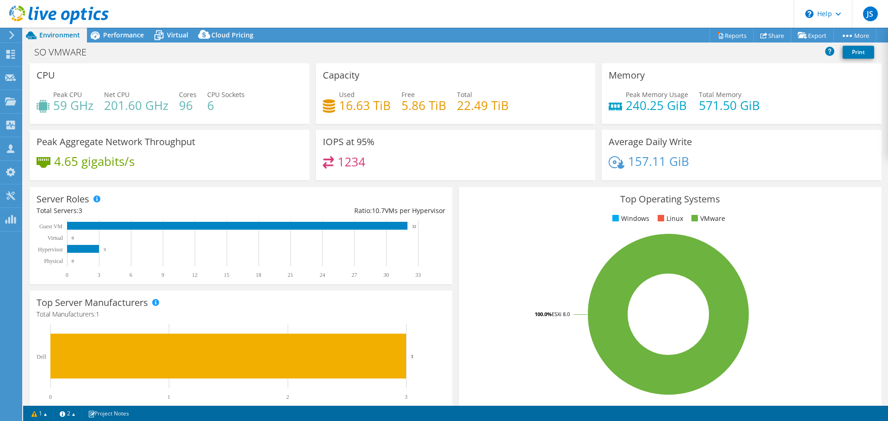
select select "USEast"
select select "USD"
click at [730, 35] on link "Reports" at bounding box center [732, 35] width 44 height 14
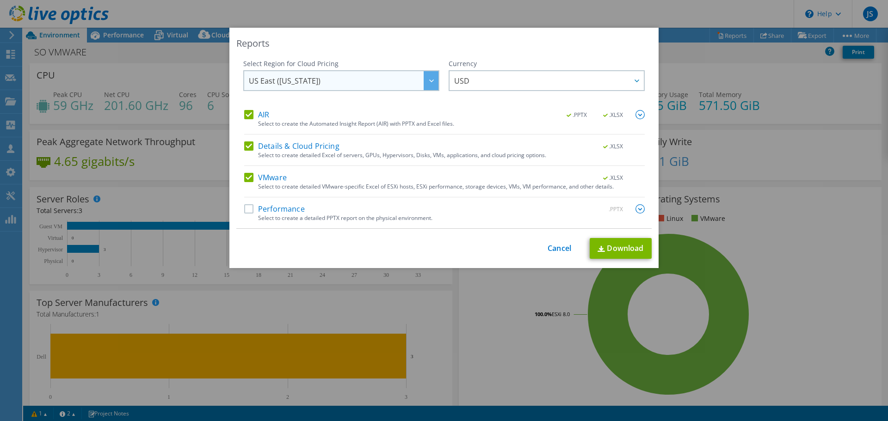
click at [429, 80] on icon at bounding box center [431, 81] width 5 height 3
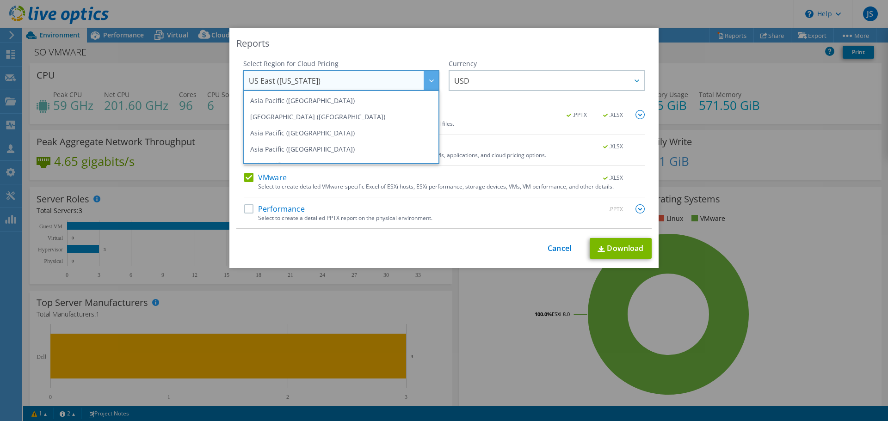
scroll to position [125, 0]
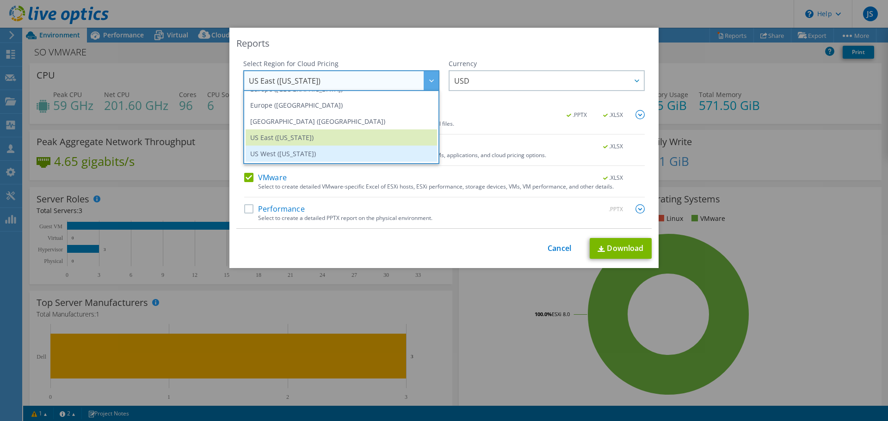
click at [292, 155] on li "US West ([US_STATE])" at bounding box center [341, 154] width 191 height 16
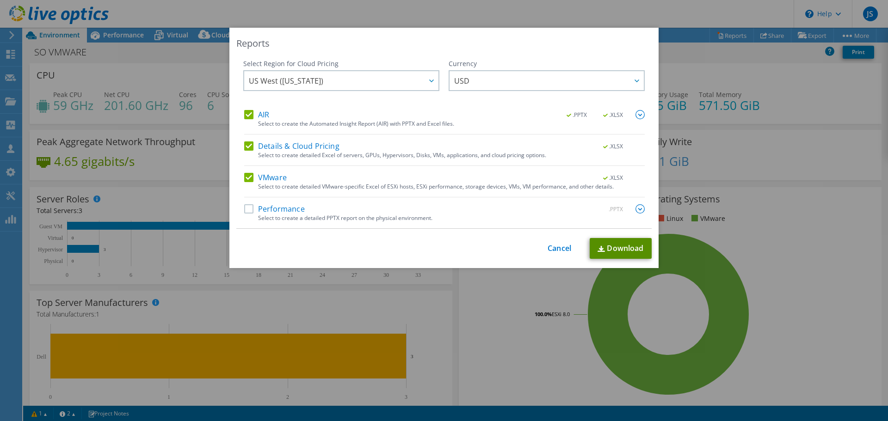
click at [625, 249] on link "Download" at bounding box center [621, 248] width 62 height 21
drag, startPoint x: 557, startPoint y: 250, endPoint x: 550, endPoint y: 244, distance: 8.5
click at [557, 250] on link "Cancel" at bounding box center [560, 248] width 24 height 9
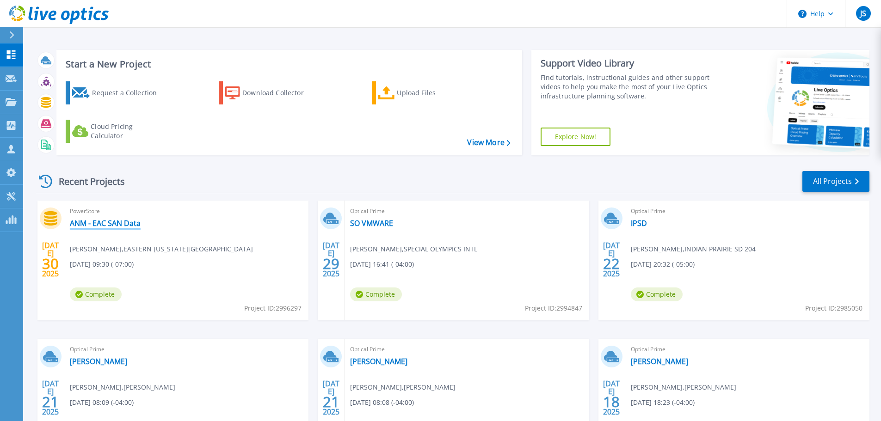
click at [121, 223] on link "ANM - EAC SAN Data" at bounding box center [105, 223] width 71 height 9
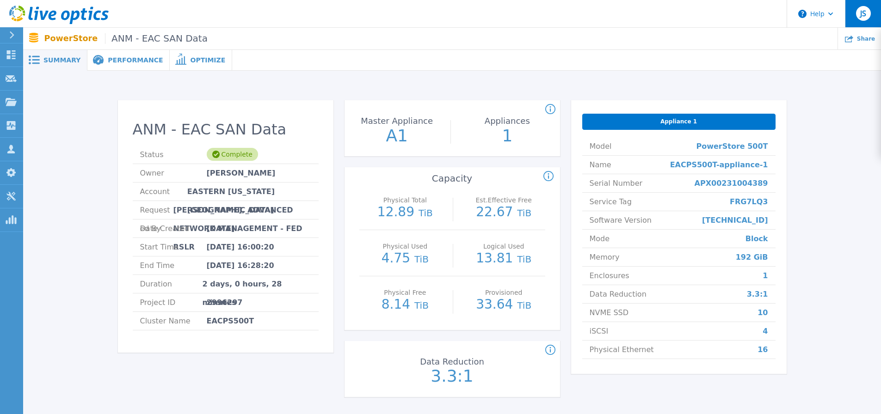
click at [858, 17] on div "JS" at bounding box center [863, 13] width 15 height 15
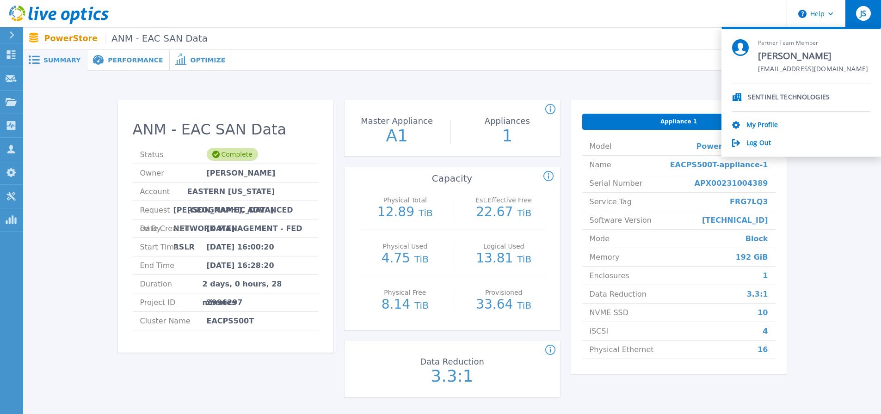
click at [858, 17] on div "JS" at bounding box center [863, 13] width 15 height 15
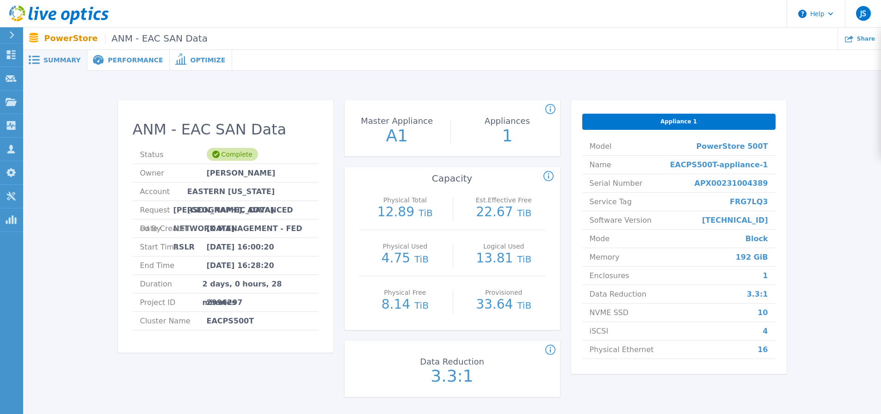
click at [124, 63] on span "Performance" at bounding box center [135, 60] width 55 height 6
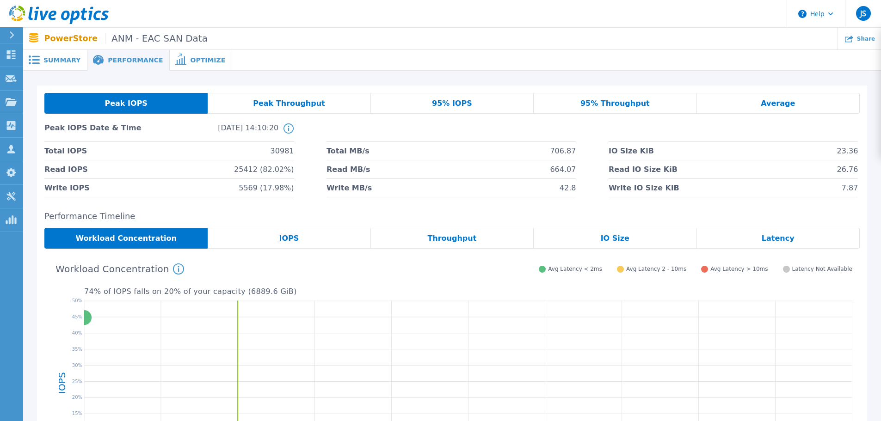
click at [190, 62] on span "Optimize" at bounding box center [207, 60] width 35 height 6
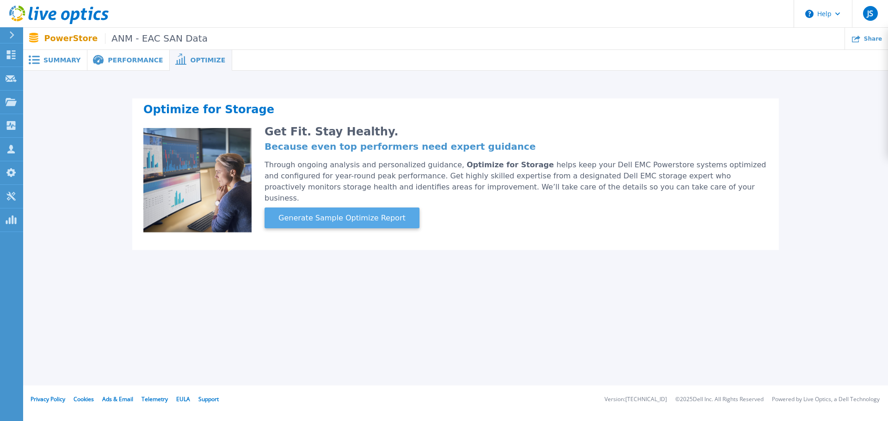
click at [327, 213] on span "Generate Sample Optimize Report" at bounding box center [342, 218] width 135 height 11
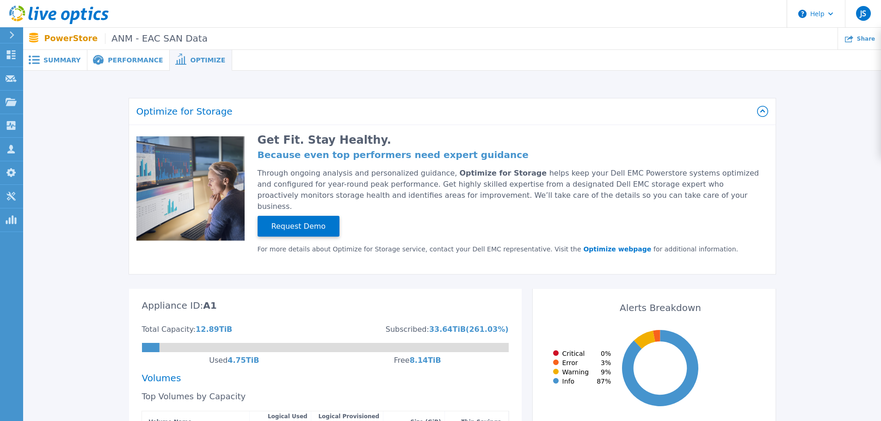
click at [53, 61] on span "Summary" at bounding box center [61, 60] width 37 height 6
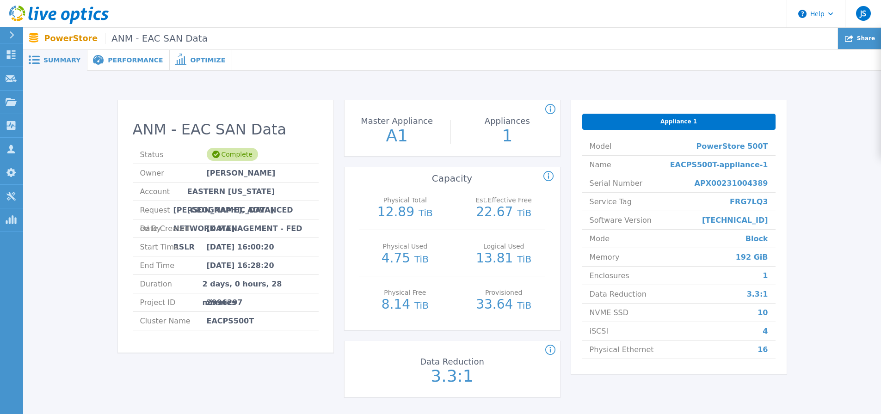
click at [867, 40] on span "Share" at bounding box center [866, 39] width 18 height 6
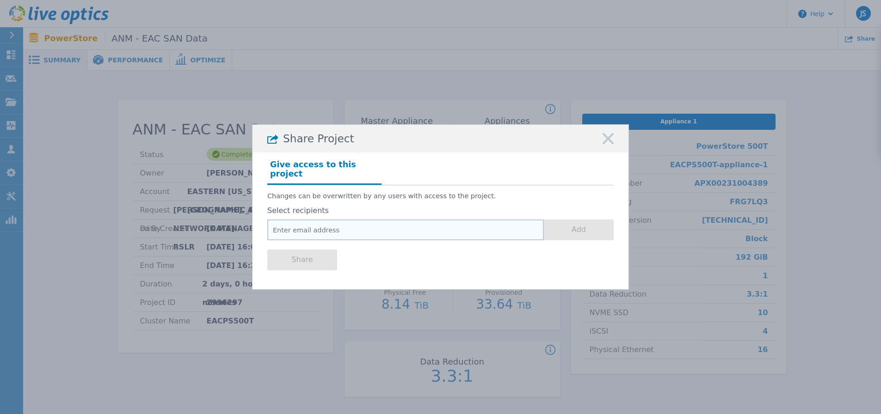
click at [309, 223] on input "email" at bounding box center [405, 230] width 277 height 21
click at [608, 141] on icon at bounding box center [608, 138] width 11 height 11
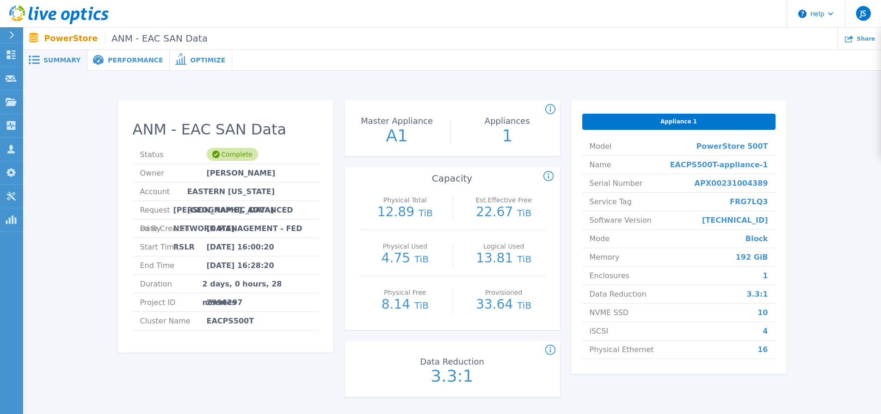
click at [673, 123] on span "Appliance 1" at bounding box center [679, 121] width 37 height 7
click at [119, 61] on span "Performance" at bounding box center [135, 60] width 55 height 6
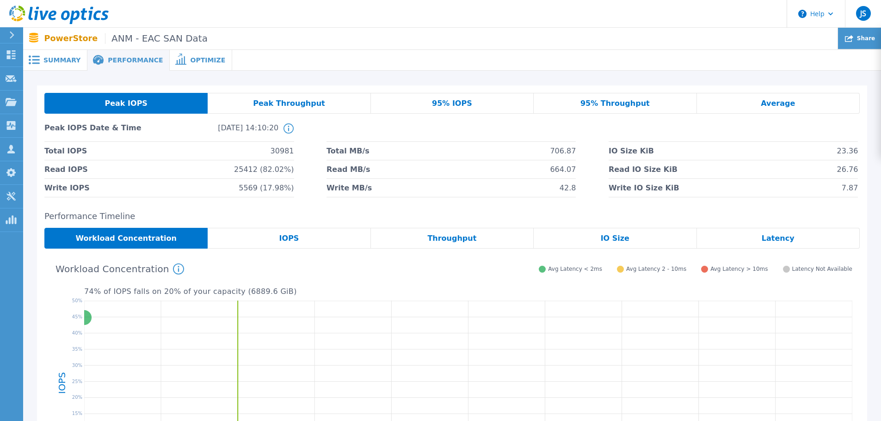
click at [874, 39] on span "Share" at bounding box center [866, 39] width 18 height 6
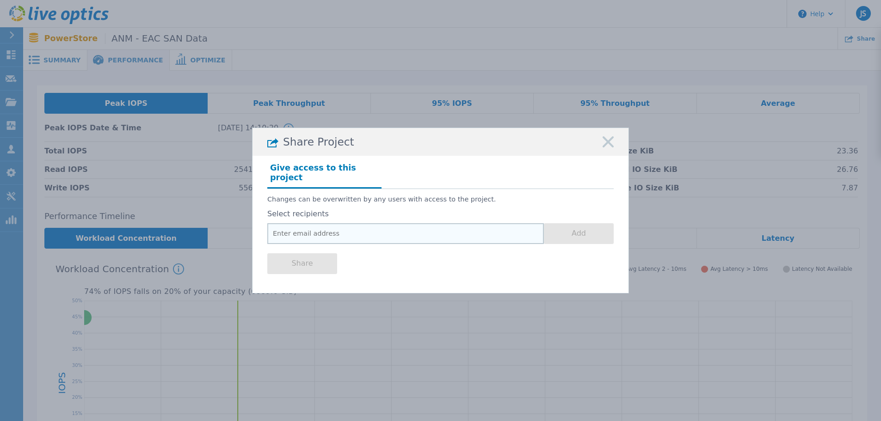
click at [282, 229] on input "email" at bounding box center [405, 233] width 277 height 21
